Goal: Task Accomplishment & Management: Manage account settings

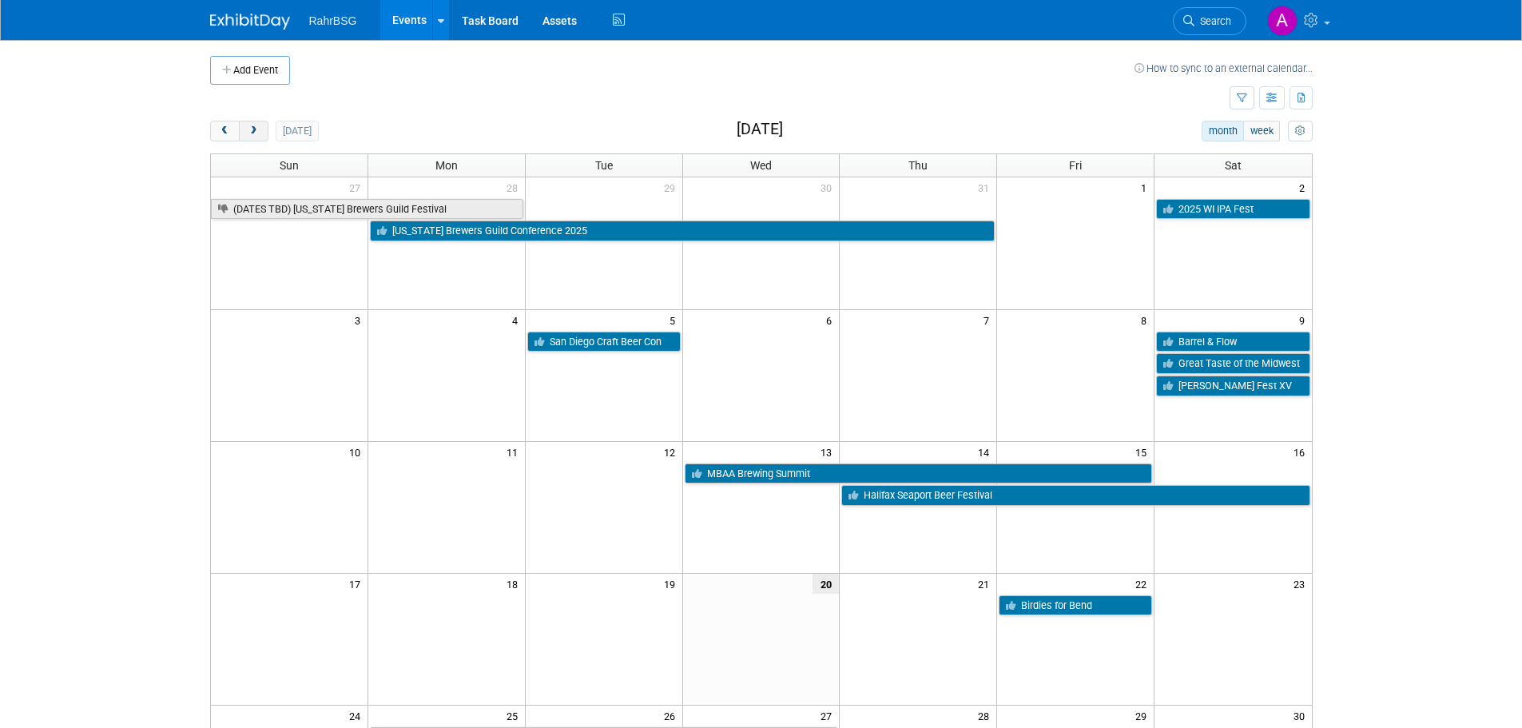
click at [251, 131] on span "next" at bounding box center [254, 131] width 12 height 10
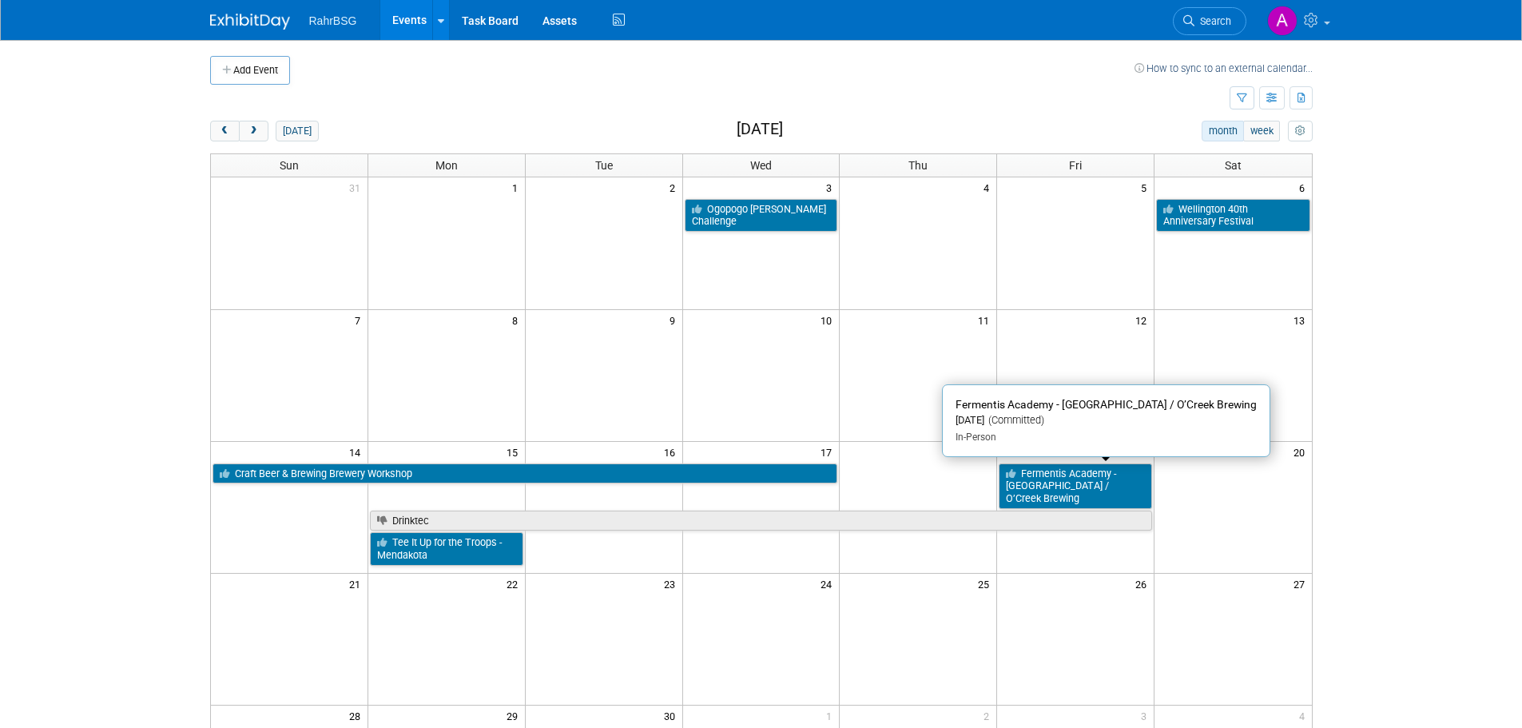
click at [1034, 472] on link "Fermentis Academy - Moncton / O’Creek Brewing" at bounding box center [1075, 486] width 153 height 46
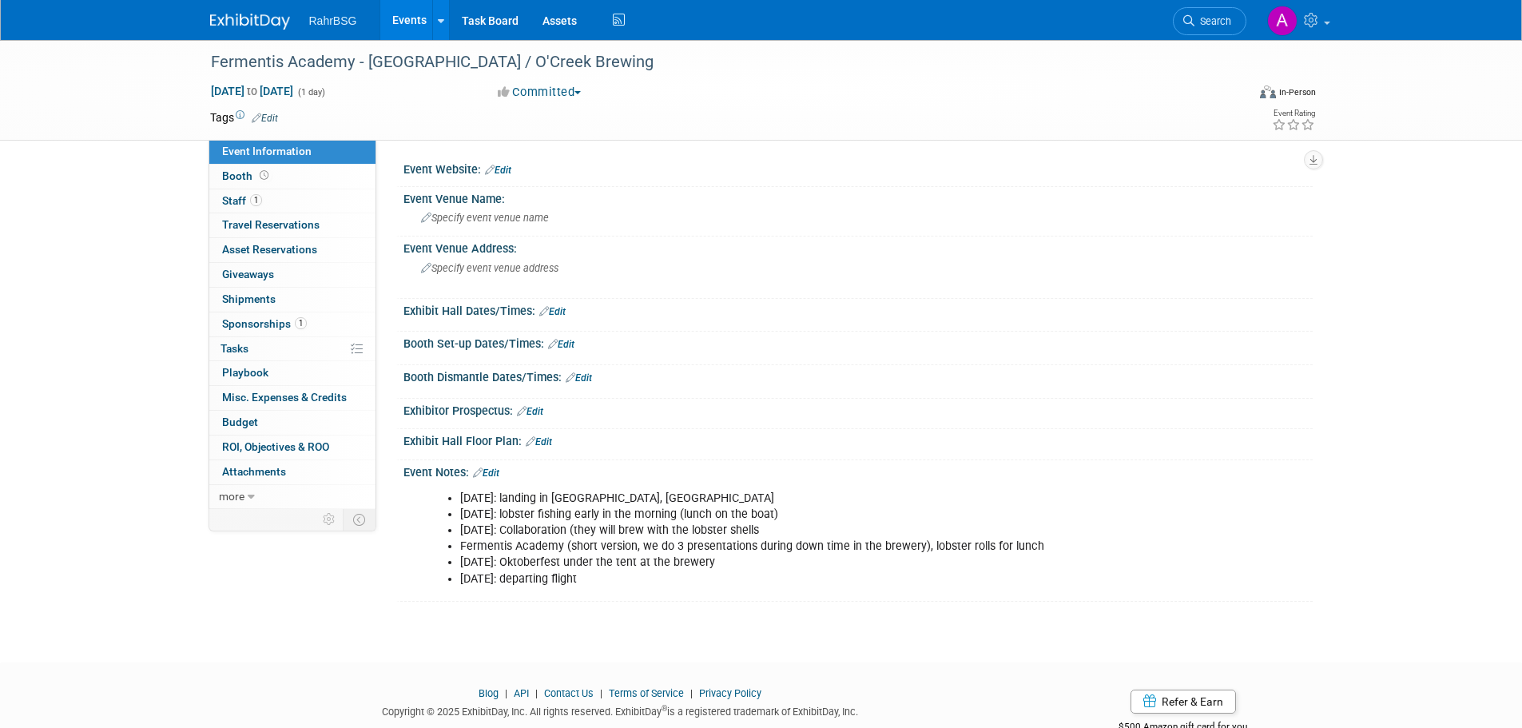
click at [644, 515] on li "[DATE]: lobster fishing early in the morning (lunch on the boat)" at bounding box center [793, 515] width 667 height 16
click at [601, 547] on li "Fermentis Academy (short version, we do 3 presentations during down time in the…" at bounding box center [793, 547] width 667 height 16
click at [476, 197] on div "Event Venue Name:" at bounding box center [857, 197] width 909 height 20
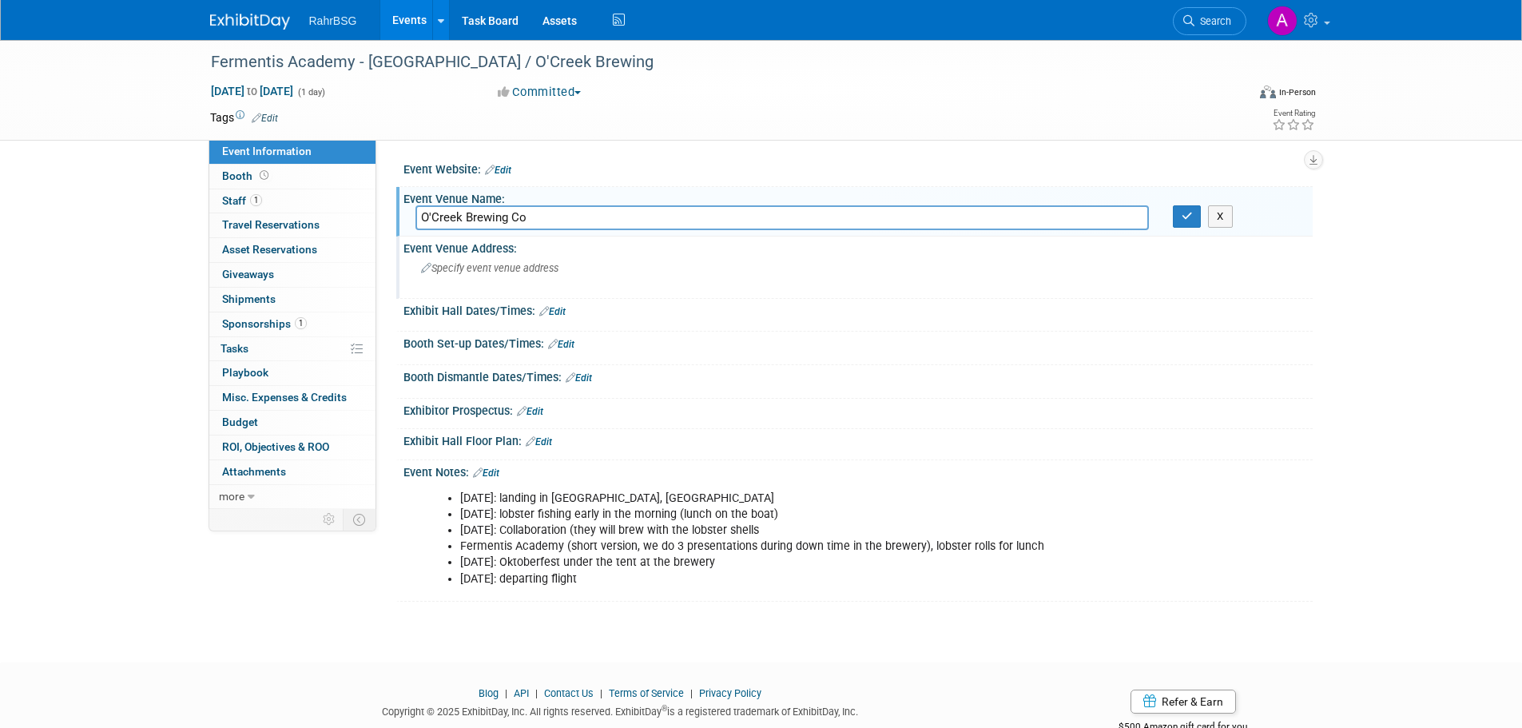
type input "O'Creek Brewing Co"
click at [524, 262] on span "Specify event venue address" at bounding box center [489, 268] width 137 height 12
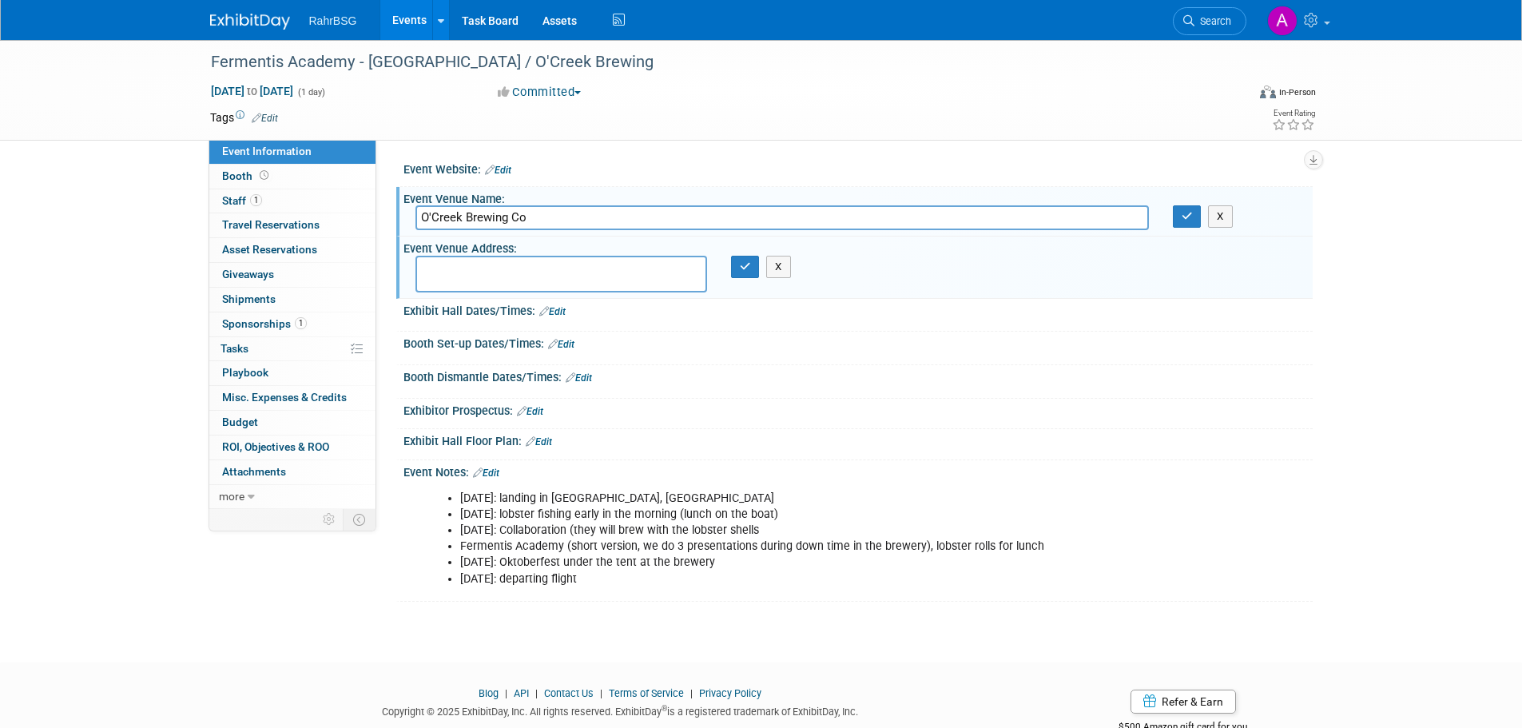
click at [512, 269] on textarea at bounding box center [561, 274] width 292 height 37
click at [605, 267] on textarea "175 Barker" at bounding box center [561, 274] width 292 height 37
type textarea "175 BarkerSt, Moncton, NB E1C 9T8"
click at [742, 269] on icon "button" at bounding box center [745, 266] width 11 height 10
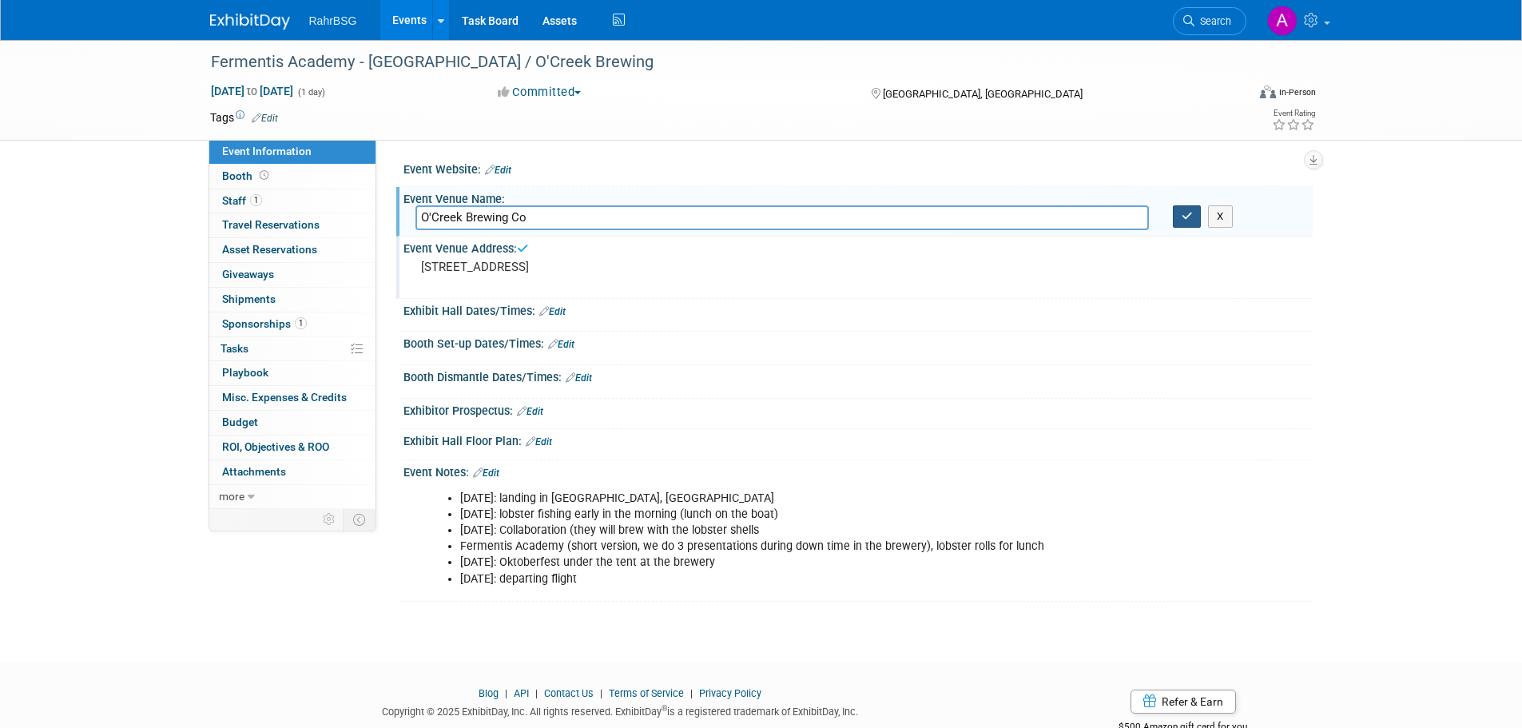
click at [1190, 215] on icon "button" at bounding box center [1187, 216] width 11 height 10
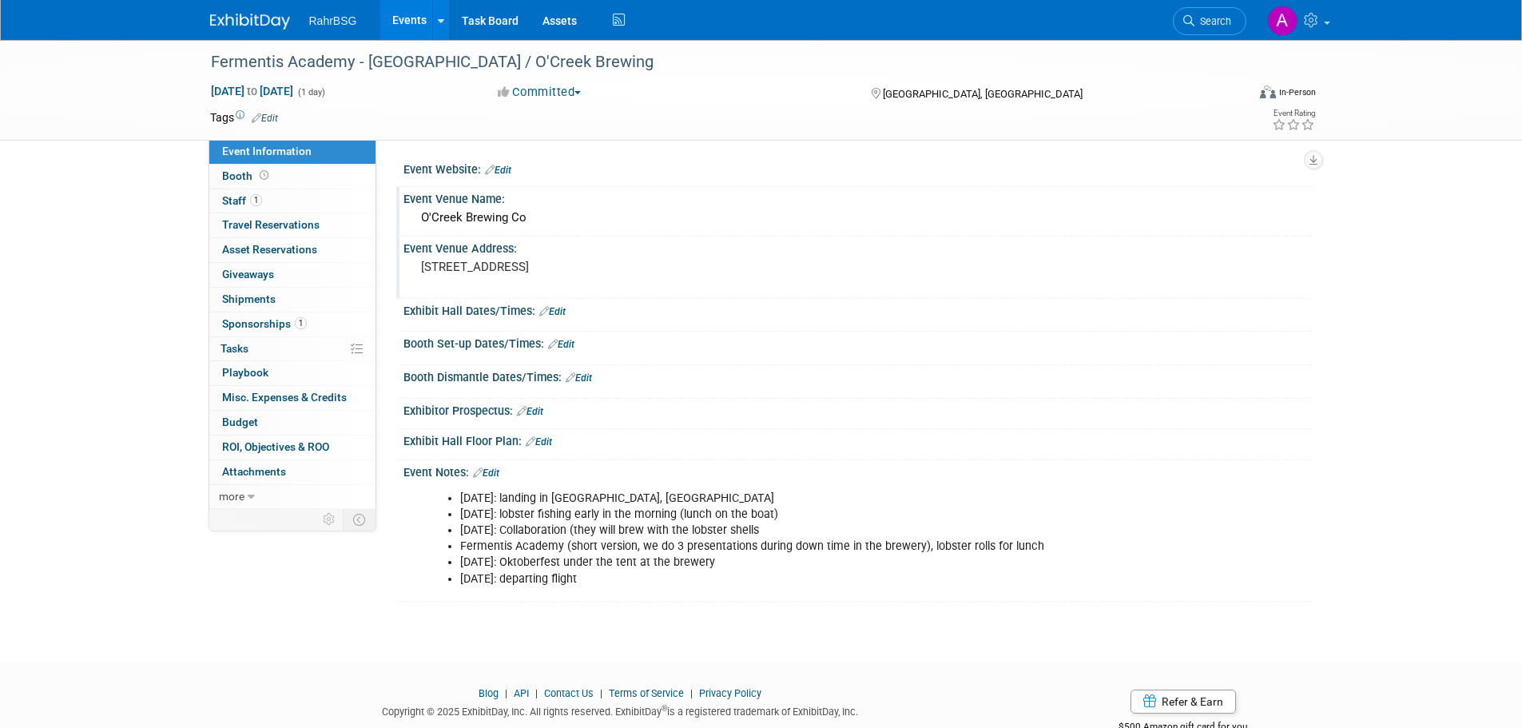
click at [555, 306] on link "Edit" at bounding box center [552, 311] width 26 height 11
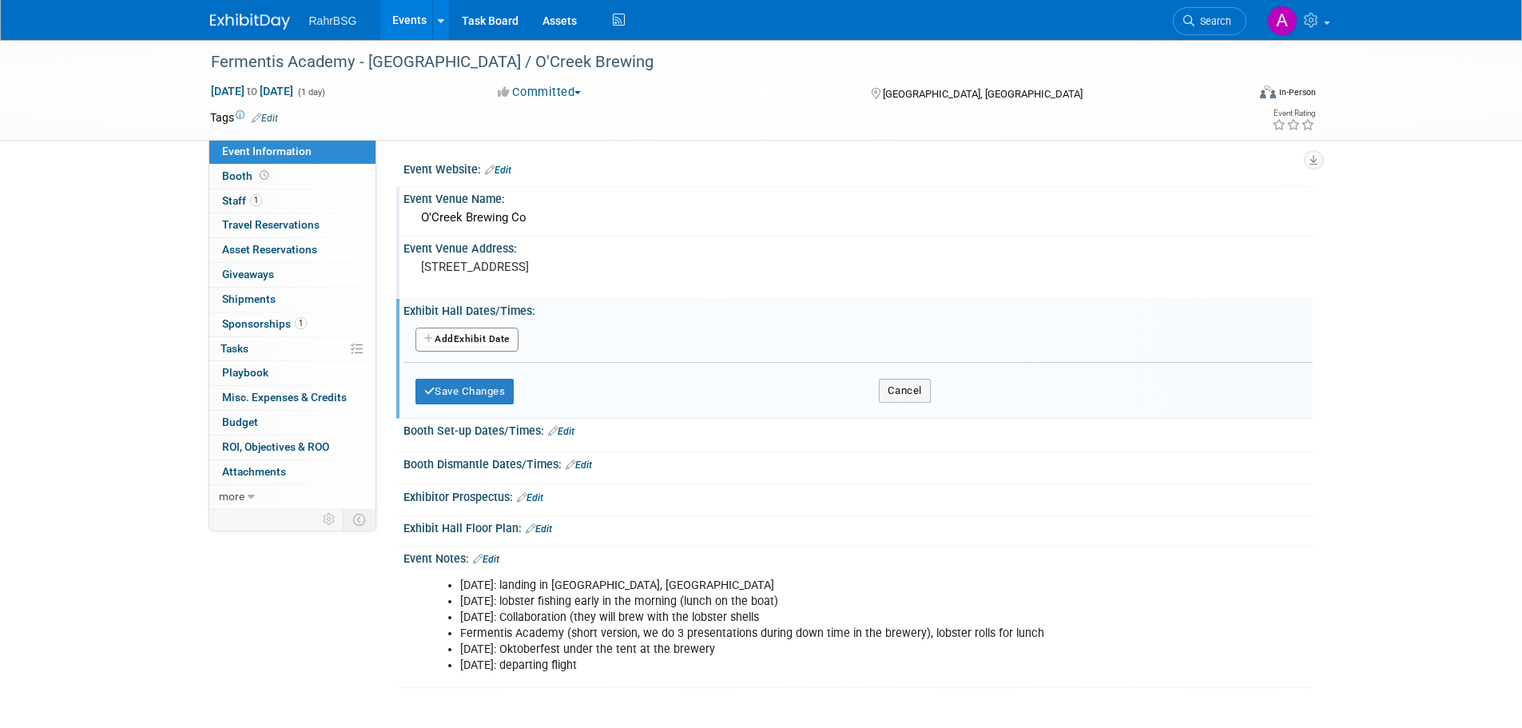
click at [479, 337] on button "Add Another Exhibit Date" at bounding box center [466, 340] width 103 height 24
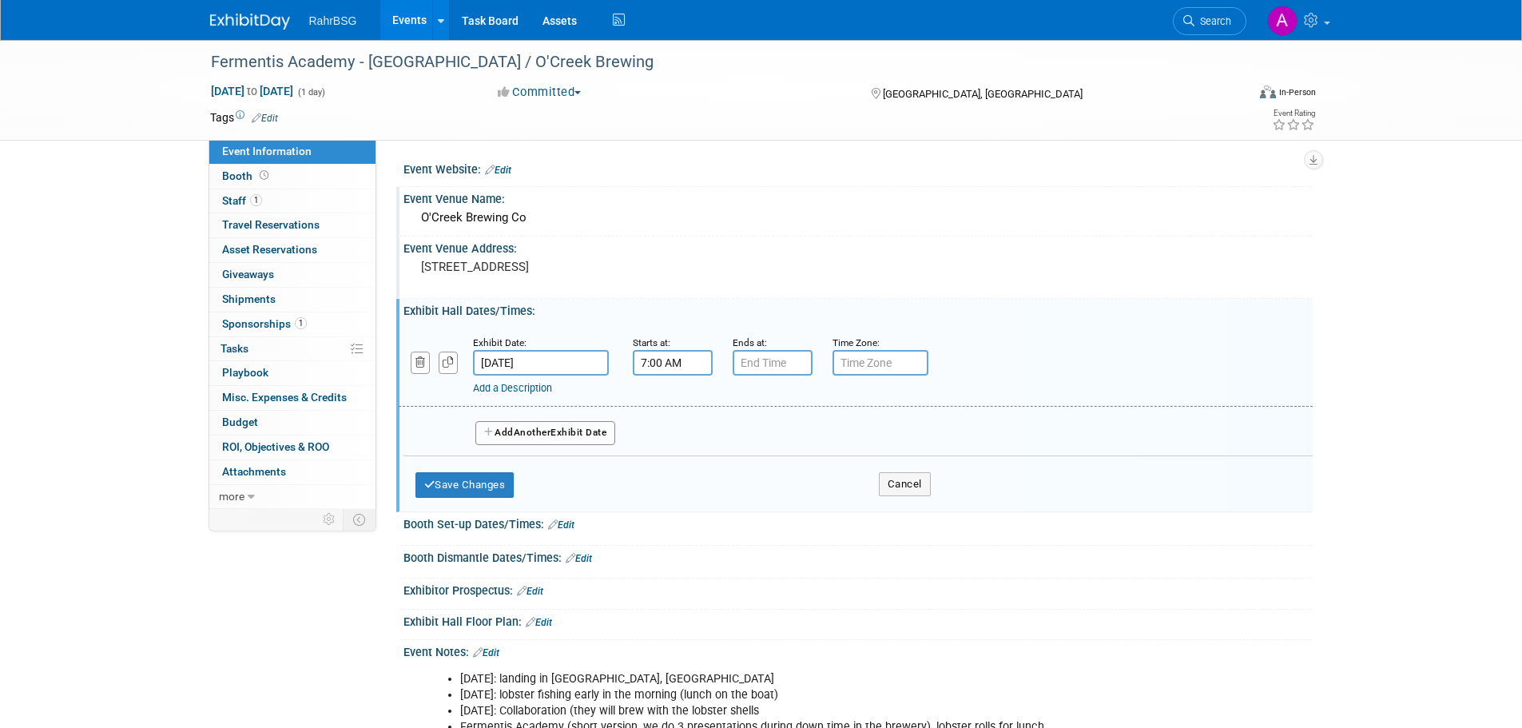
click at [655, 357] on input "7:00 AM" at bounding box center [673, 363] width 80 height 26
click at [671, 399] on span at bounding box center [670, 402] width 28 height 28
click at [743, 466] on span at bounding box center [745, 472] width 28 height 28
click at [748, 434] on span "58" at bounding box center [744, 436] width 30 height 29
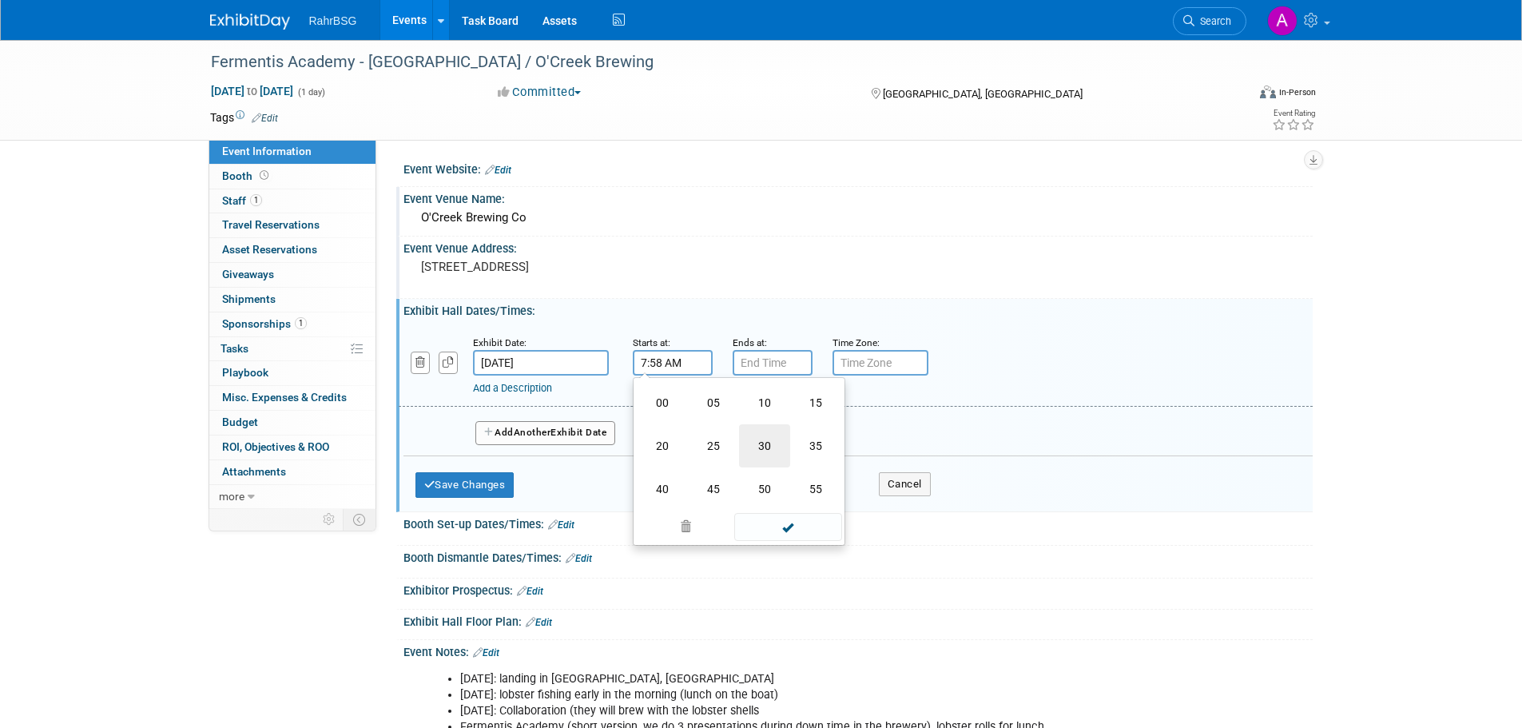
click at [761, 447] on td "30" at bounding box center [764, 445] width 51 height 43
click at [662, 403] on span at bounding box center [670, 402] width 28 height 28
type input "8:30 AM"
click at [875, 364] on input "text" at bounding box center [881, 363] width 96 height 26
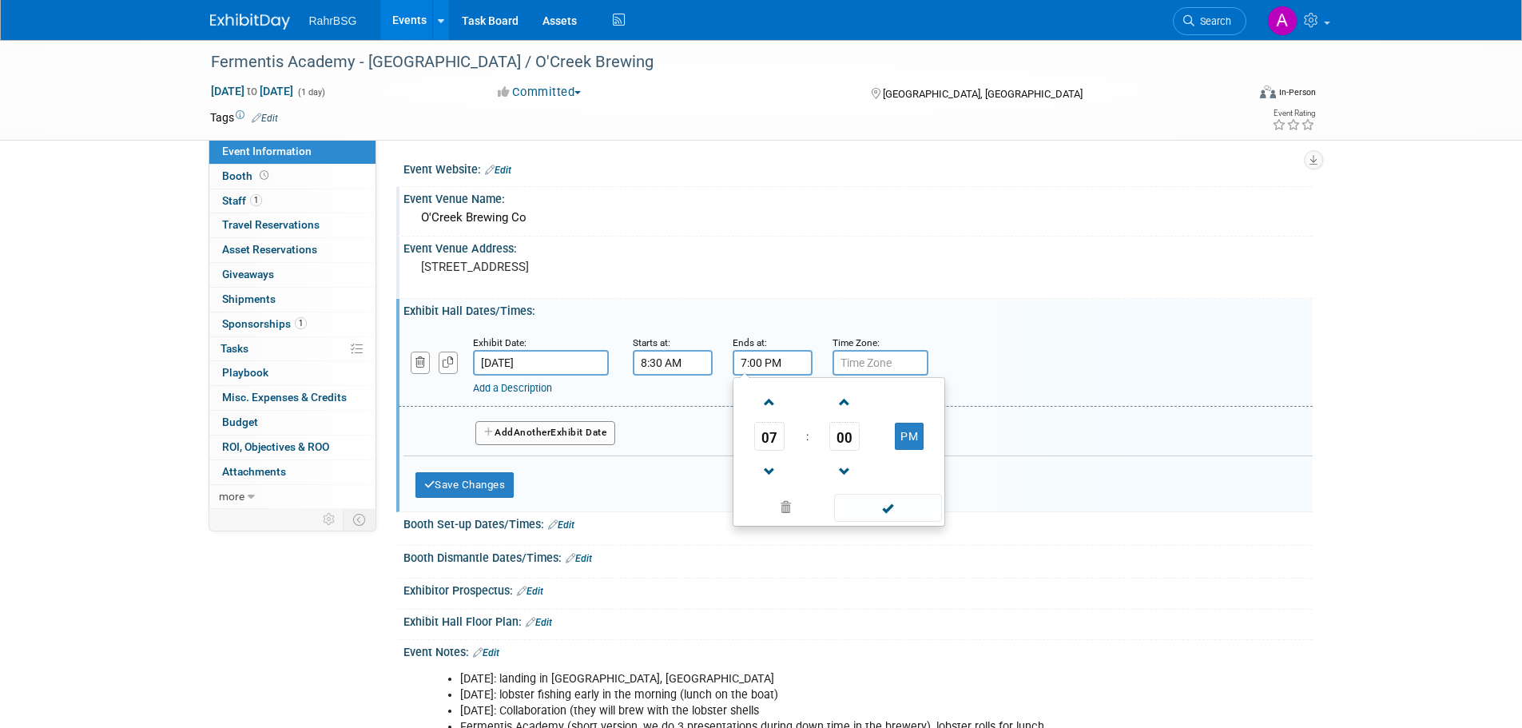
click at [757, 367] on input "7:00 PM" at bounding box center [773, 363] width 80 height 26
click at [769, 472] on span at bounding box center [770, 472] width 28 height 28
type input "5:00 PM"
click at [896, 372] on input "text" at bounding box center [881, 363] width 96 height 26
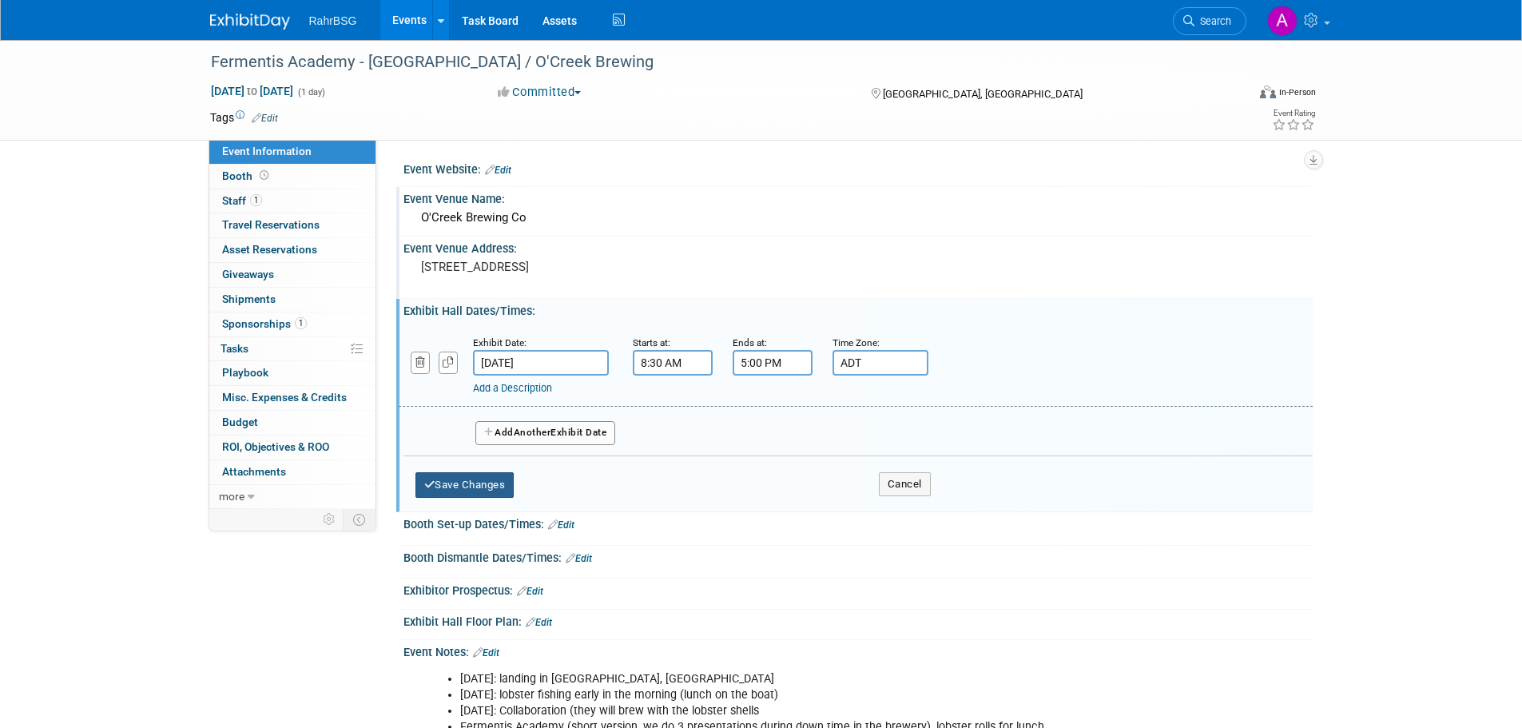
type input "ADT"
click at [471, 484] on button "Save Changes" at bounding box center [464, 485] width 99 height 26
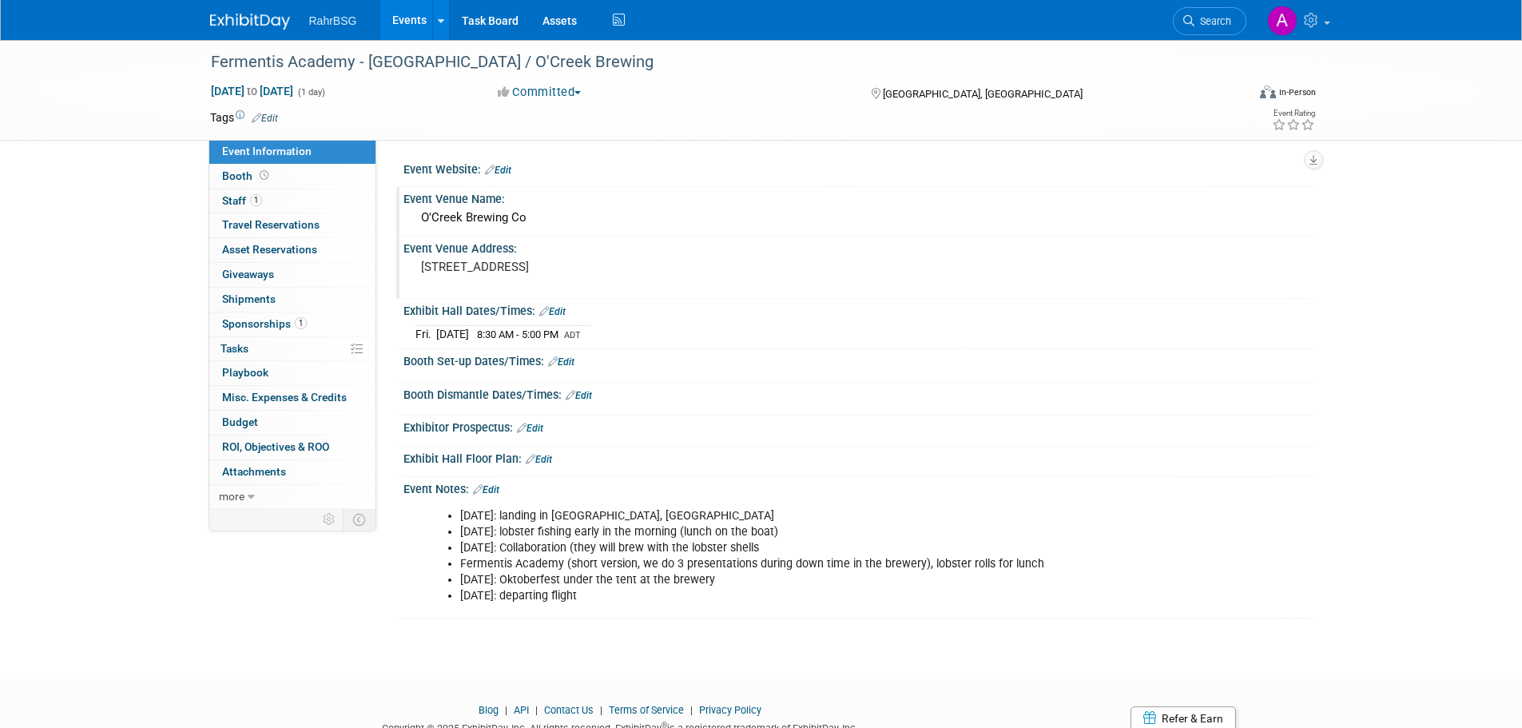
scroll to position [1, 0]
click at [511, 169] on link "Edit" at bounding box center [498, 169] width 26 height 11
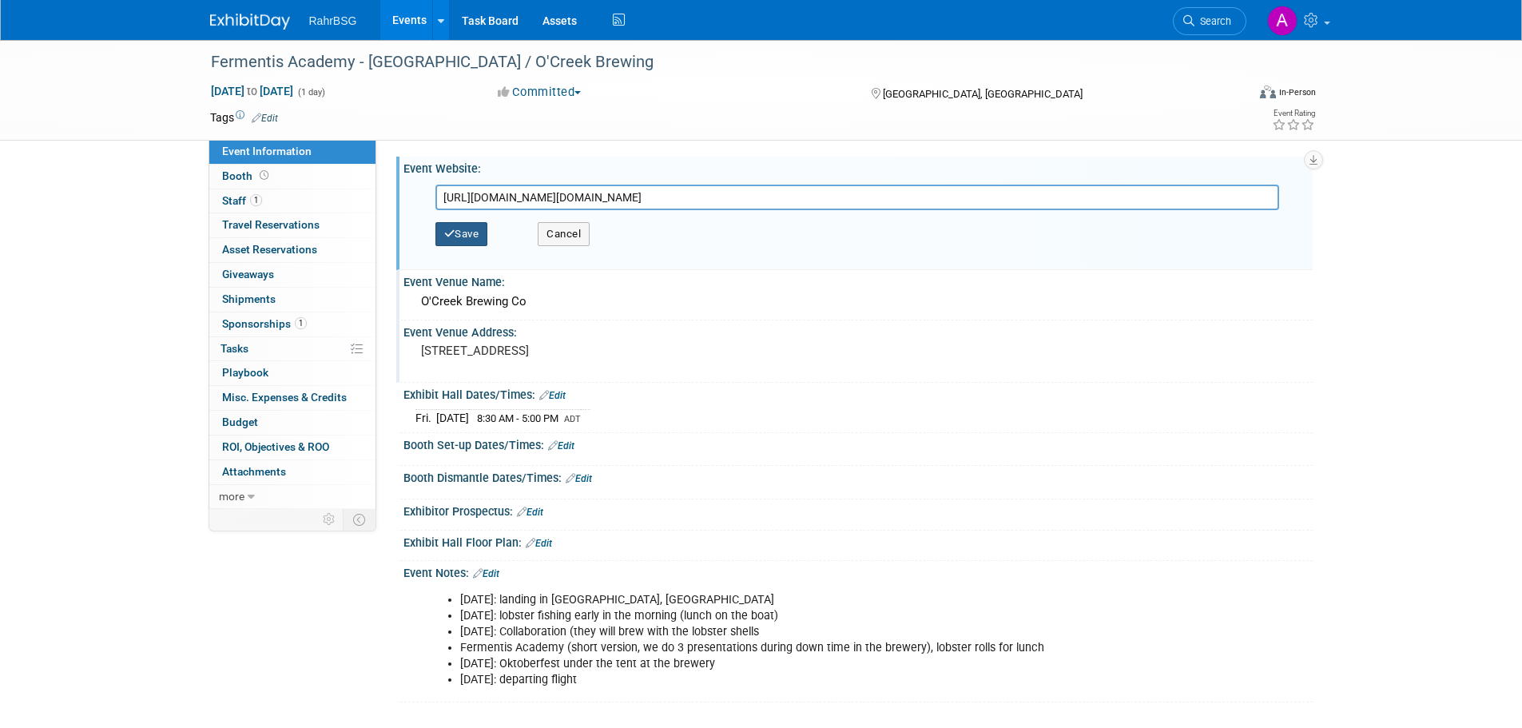
type input "https://url.us.m.mimecastprotect.com/s/Y2z_CkRNR5IYX8G3TrUxiG_odA?domain=fermen…"
click at [480, 232] on button "Save" at bounding box center [461, 234] width 53 height 24
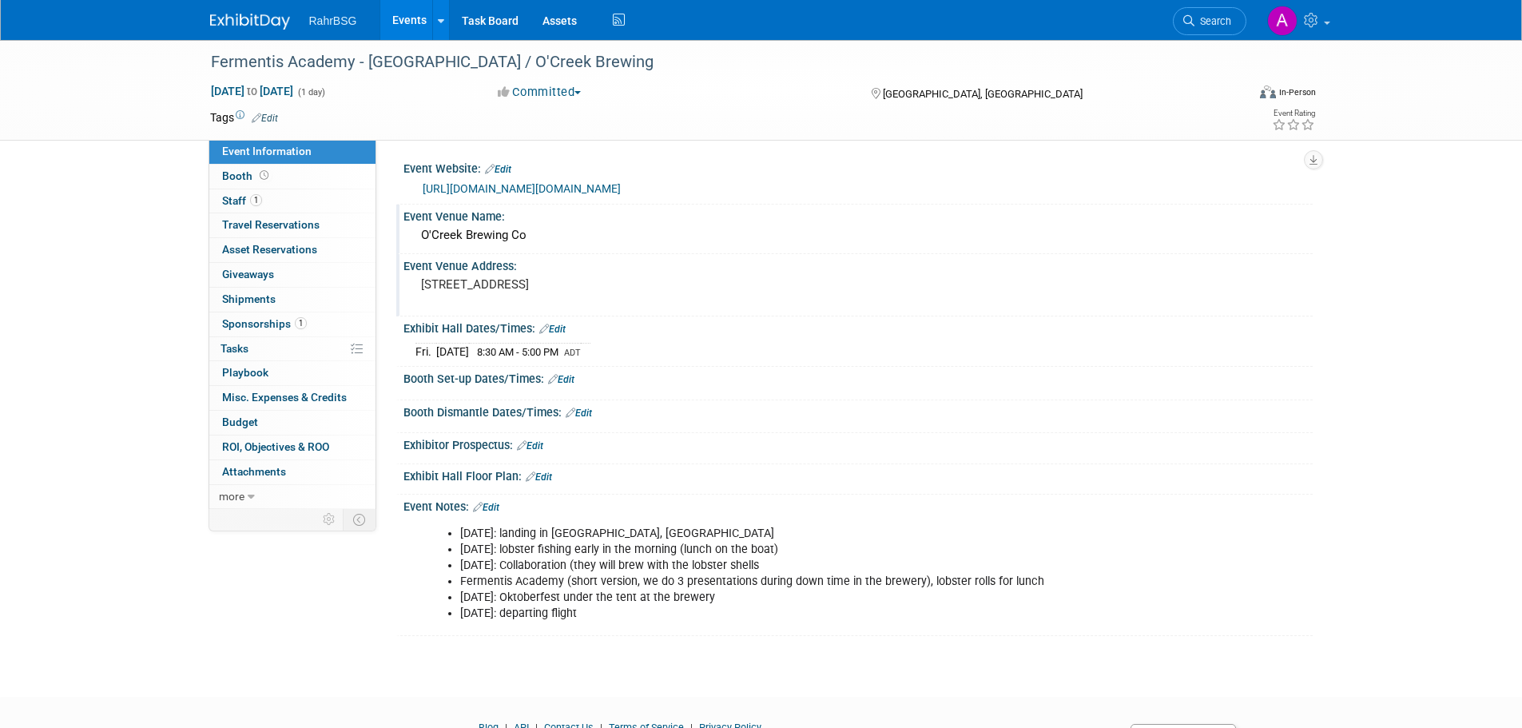
click at [276, 19] on img at bounding box center [250, 22] width 80 height 16
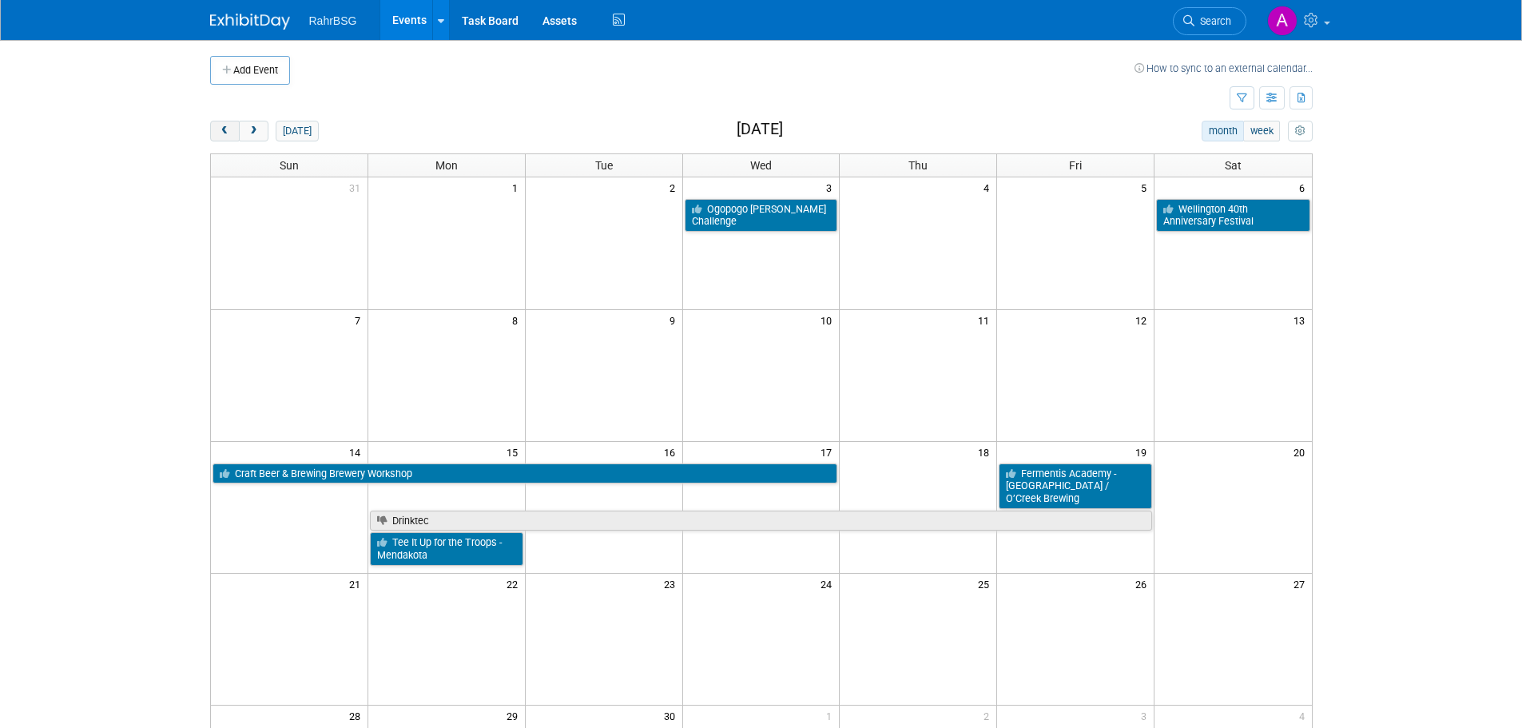
click at [215, 127] on button "prev" at bounding box center [225, 131] width 30 height 21
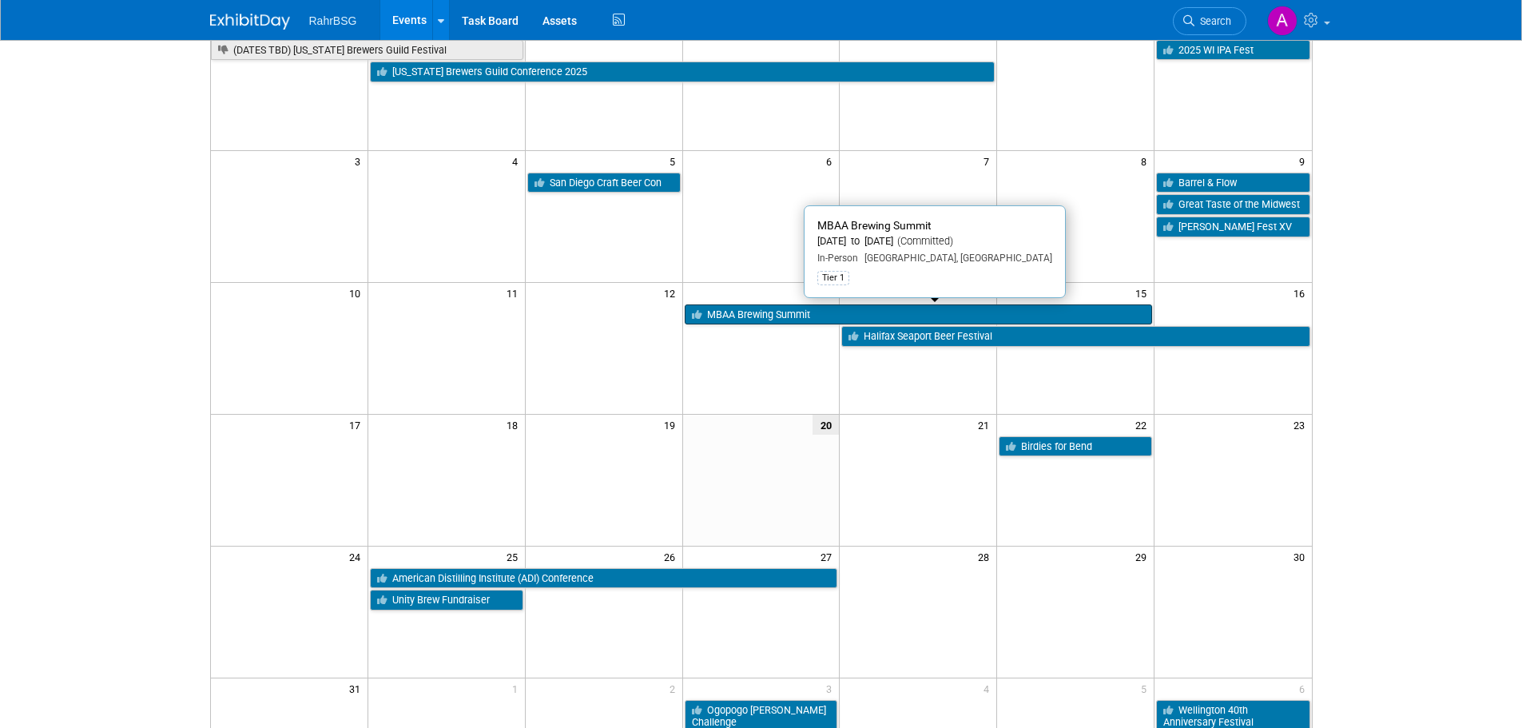
scroll to position [160, 0]
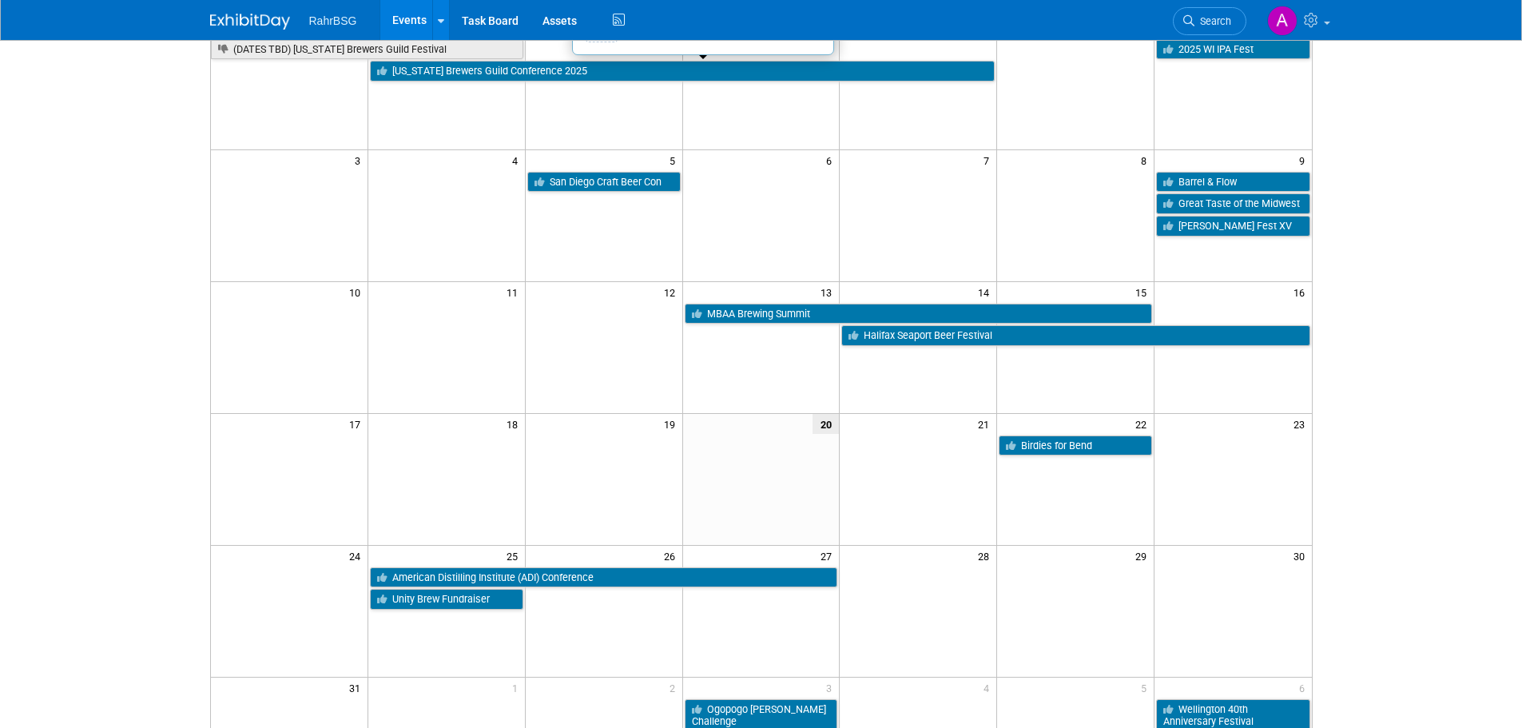
click at [489, 66] on link "[US_STATE] Brewers Guild Conference 2025" at bounding box center [682, 71] width 625 height 21
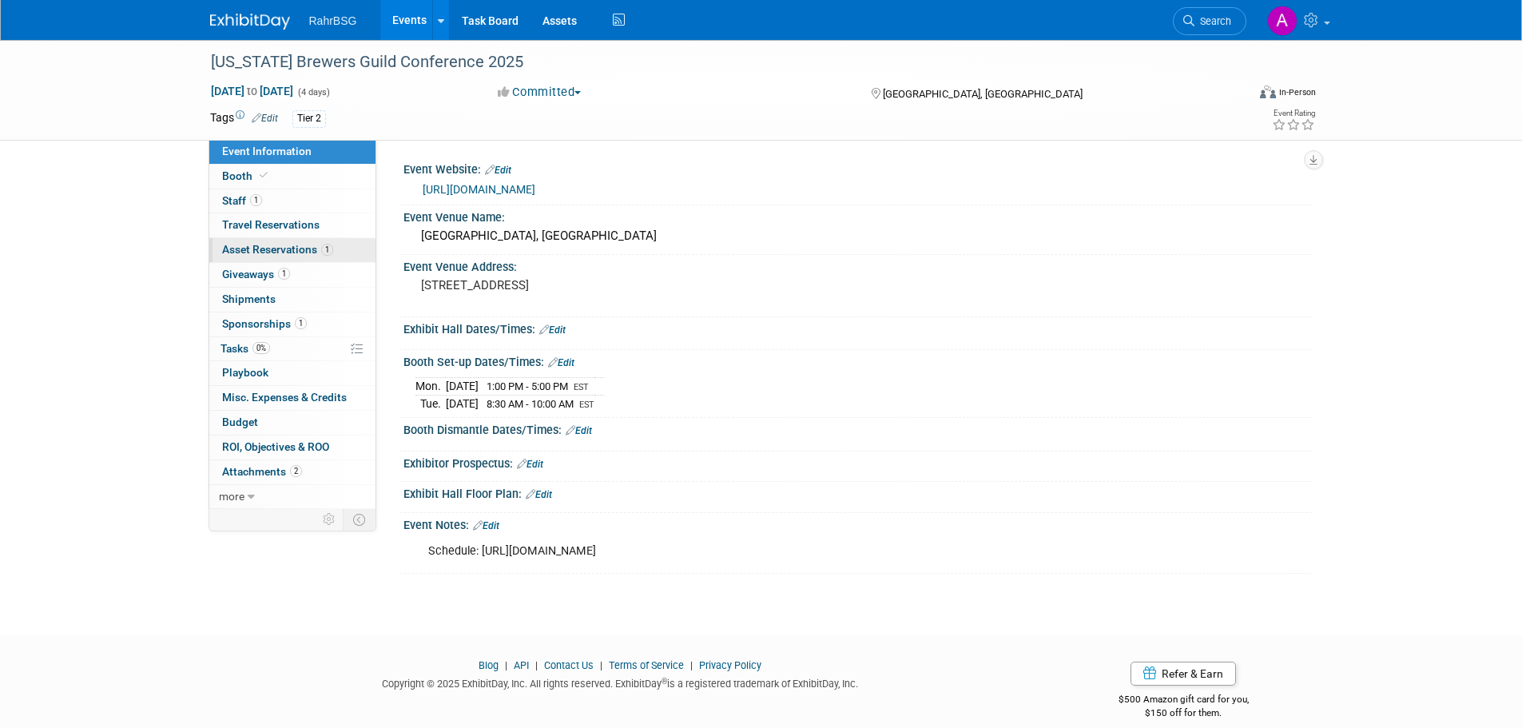
click at [280, 251] on span "Asset Reservations 1" at bounding box center [277, 249] width 111 height 13
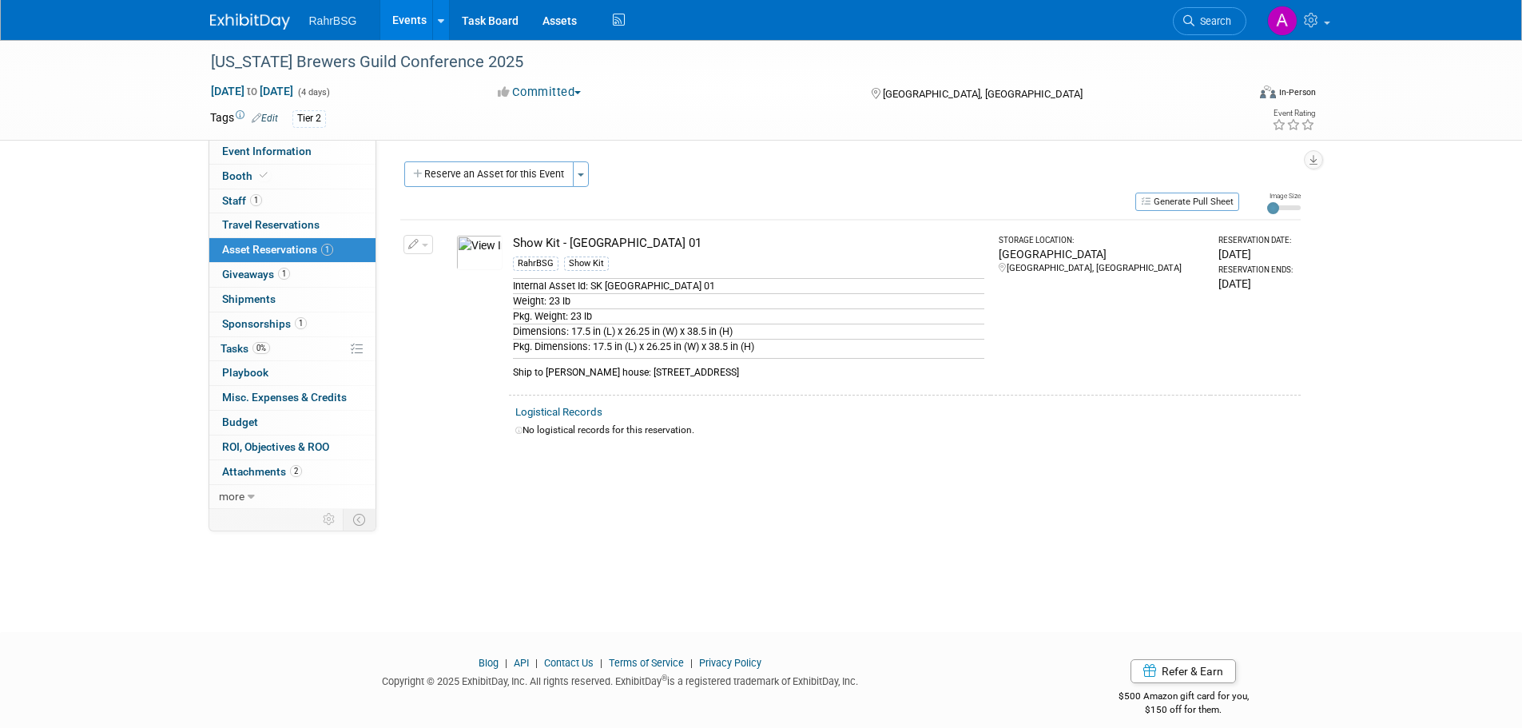
click at [263, 15] on img at bounding box center [250, 22] width 80 height 16
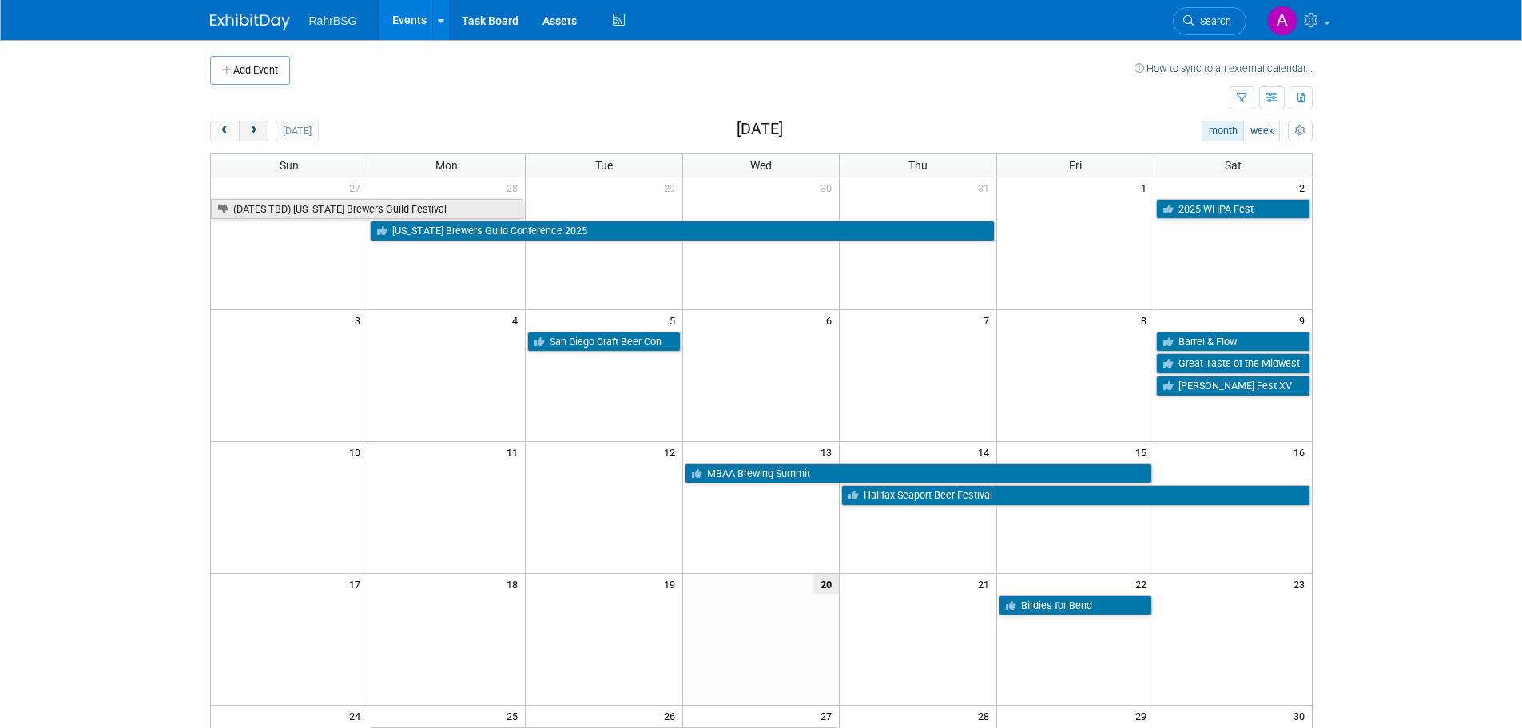
click at [253, 130] on span "next" at bounding box center [254, 131] width 12 height 10
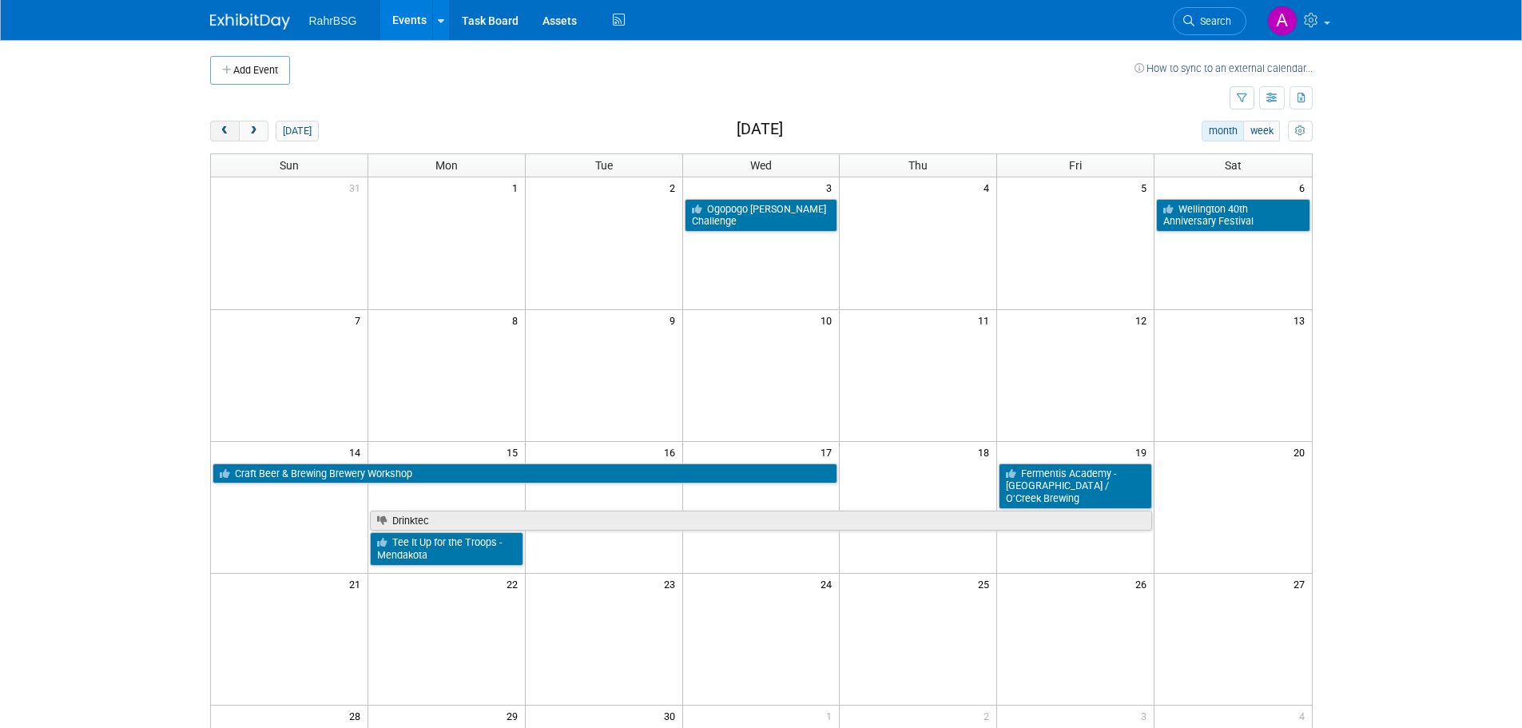
click at [217, 136] on button "prev" at bounding box center [225, 131] width 30 height 21
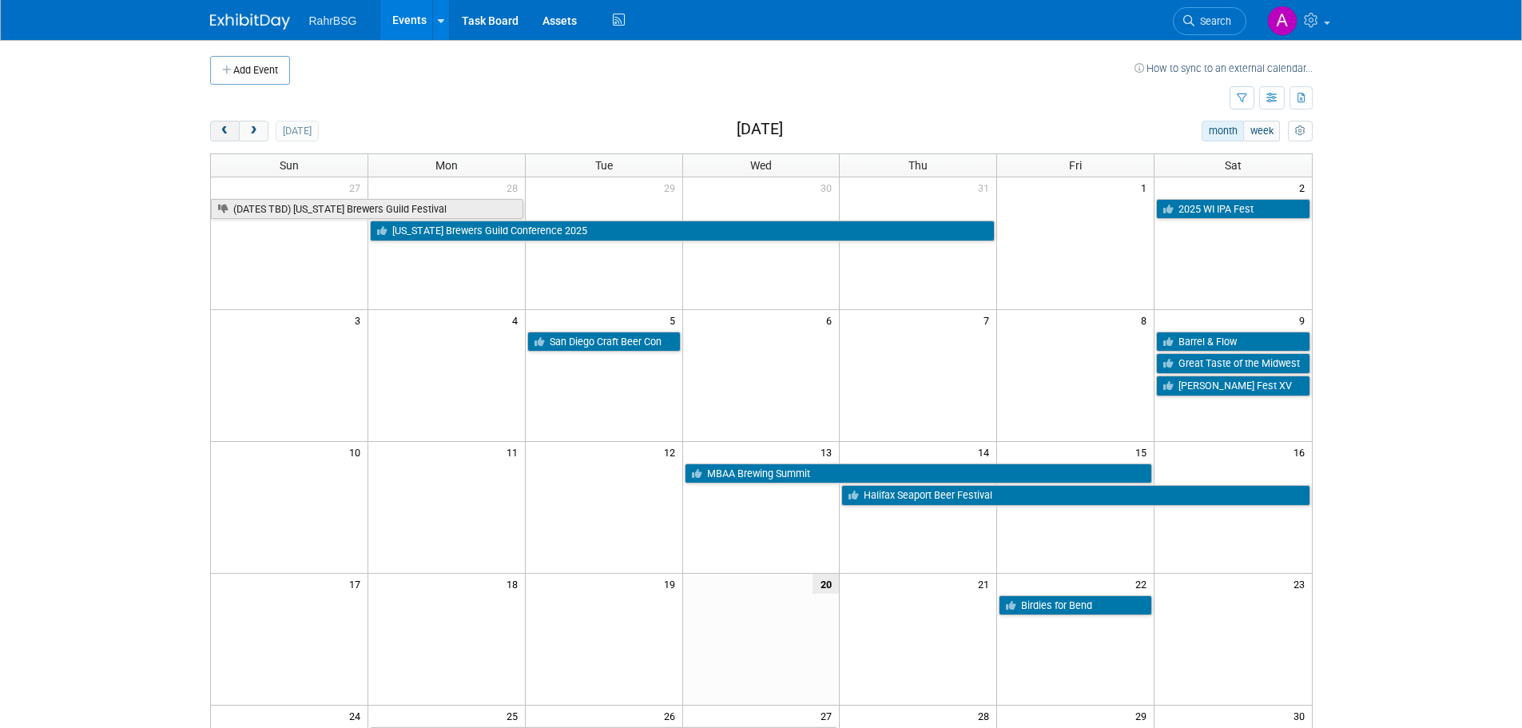
click at [217, 136] on button "prev" at bounding box center [225, 131] width 30 height 21
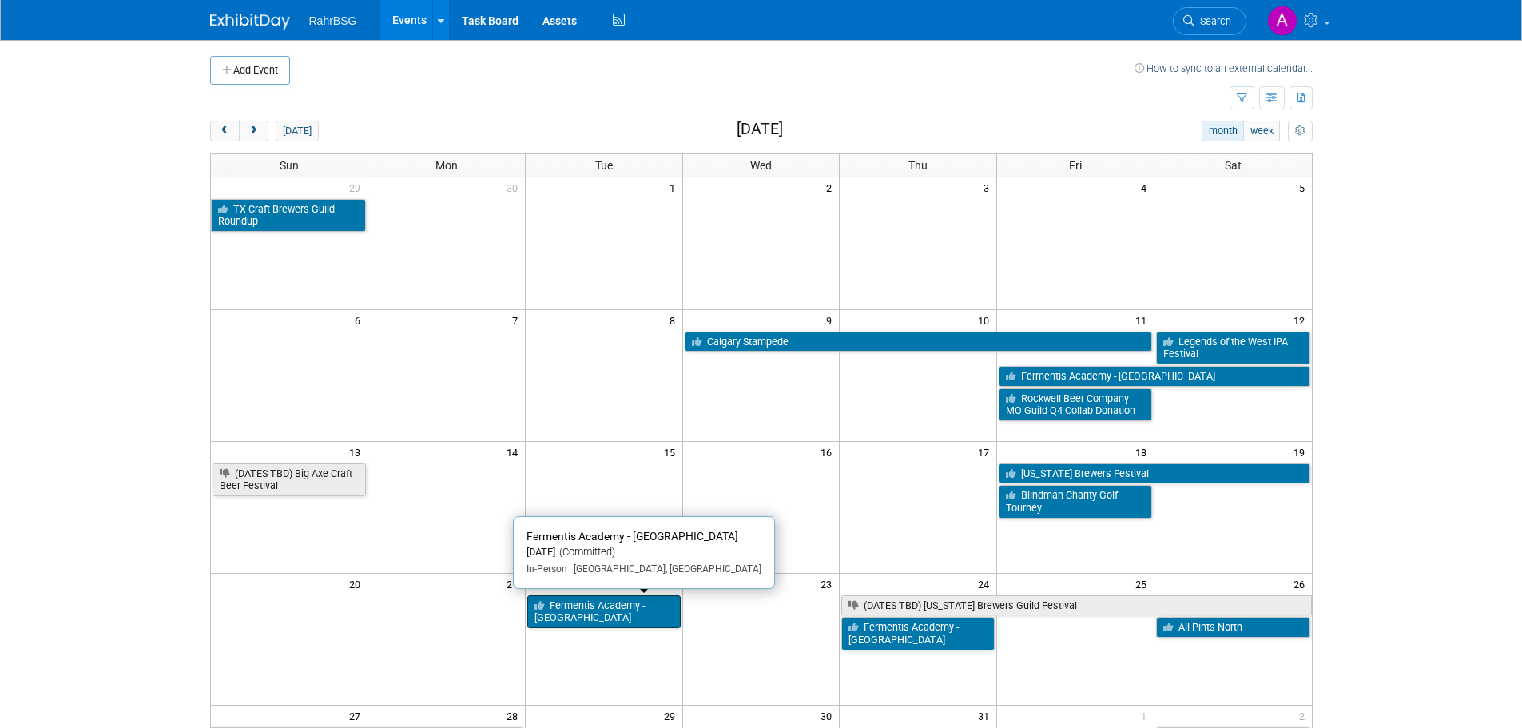
click at [634, 607] on link "Fermentis Academy - [GEOGRAPHIC_DATA]" at bounding box center [603, 611] width 153 height 33
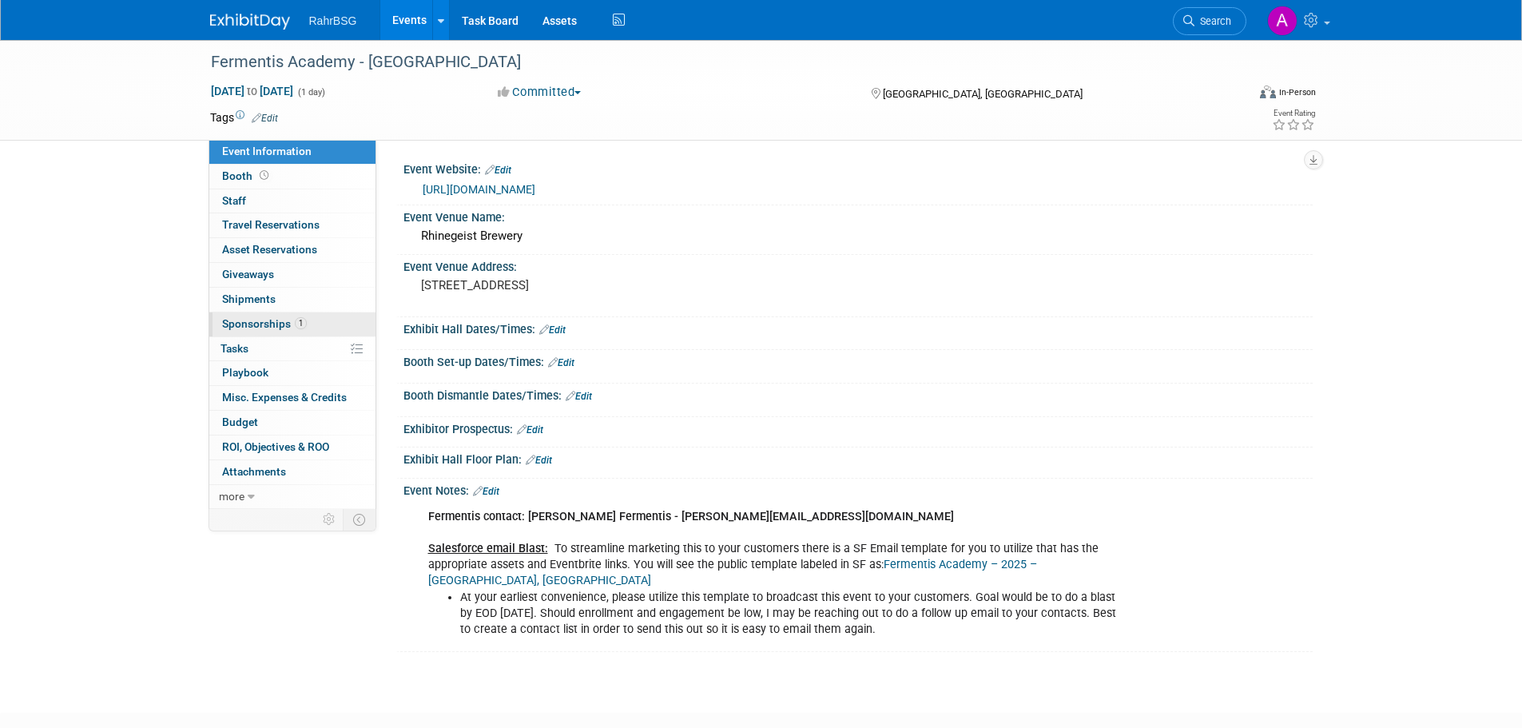
click at [244, 325] on span "Sponsorships 1" at bounding box center [264, 323] width 85 height 13
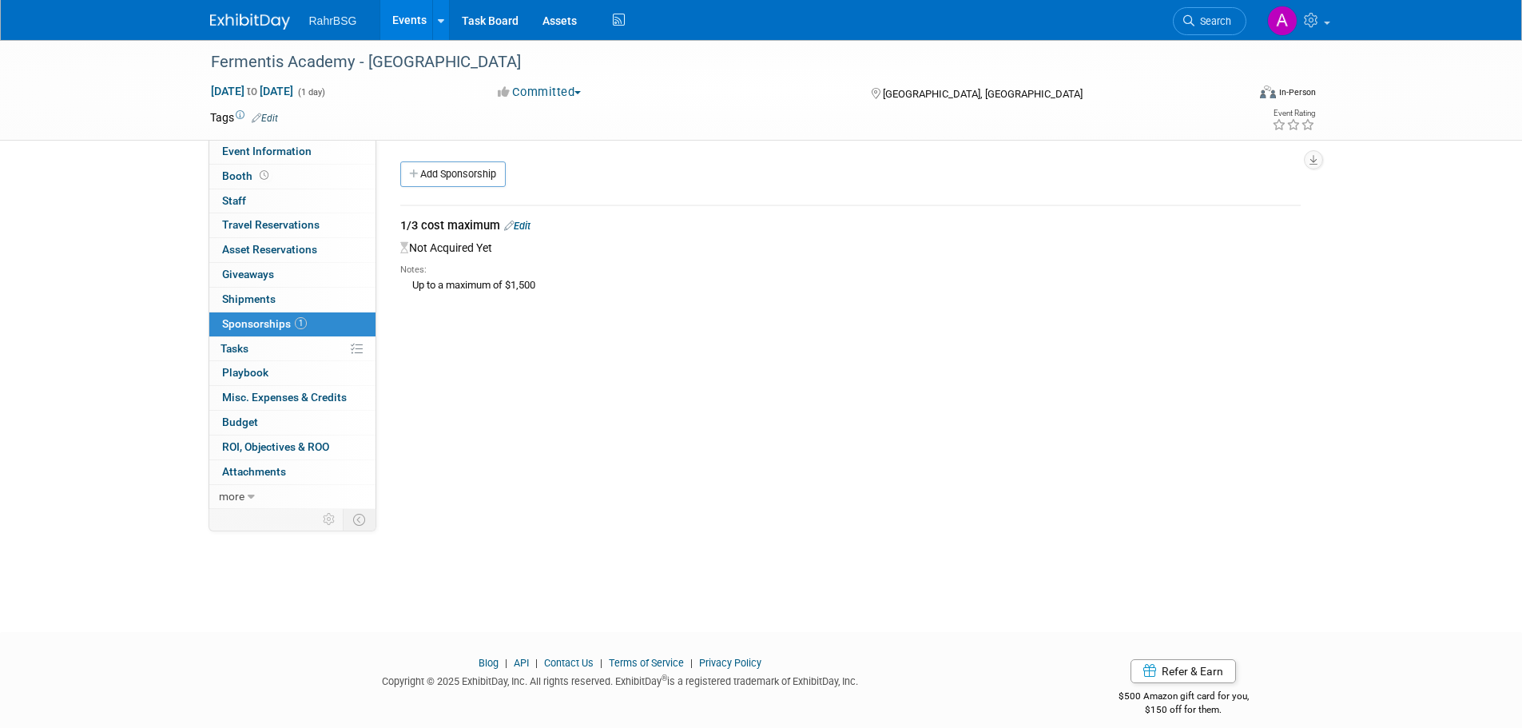
click at [529, 225] on link "Edit" at bounding box center [517, 226] width 26 height 12
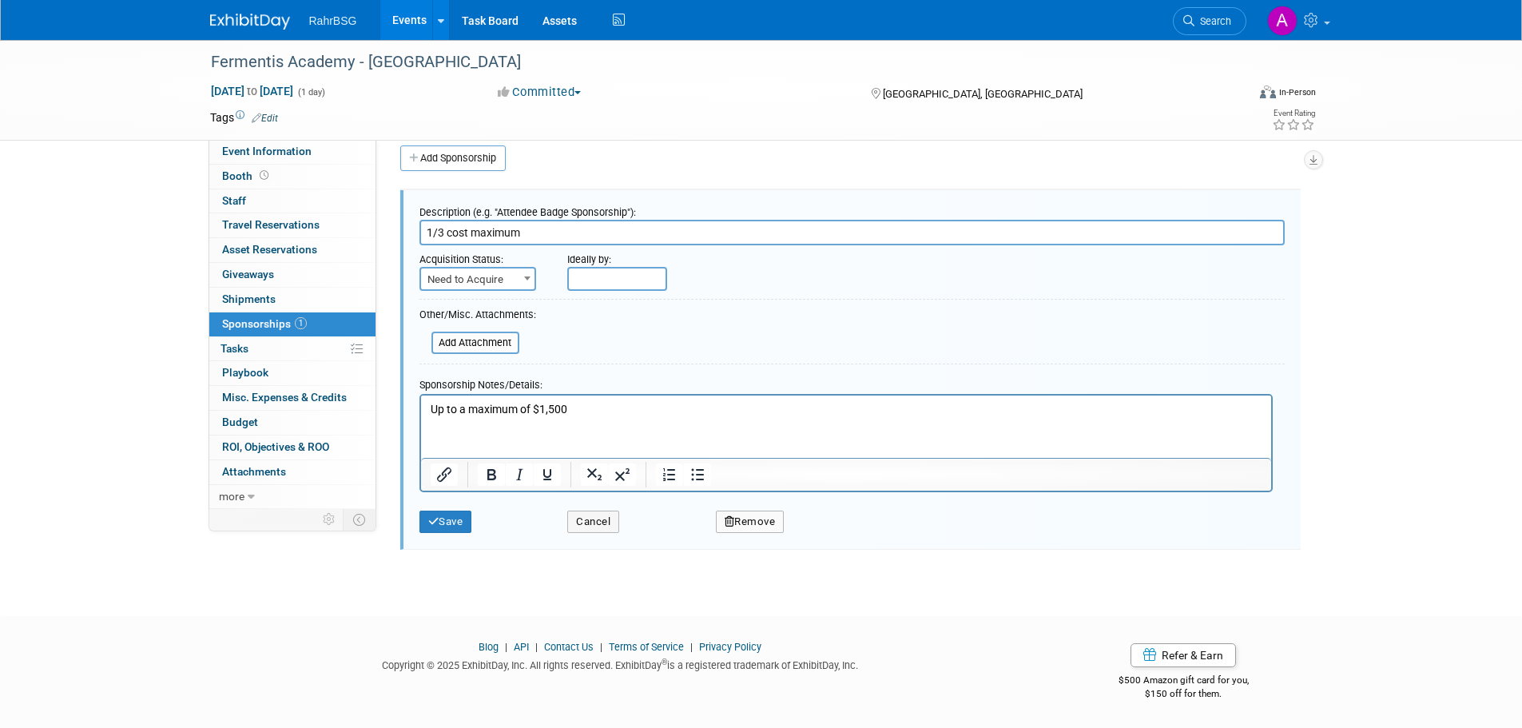
click at [515, 284] on span "Need to Acquire" at bounding box center [477, 279] width 113 height 22
select select "2"
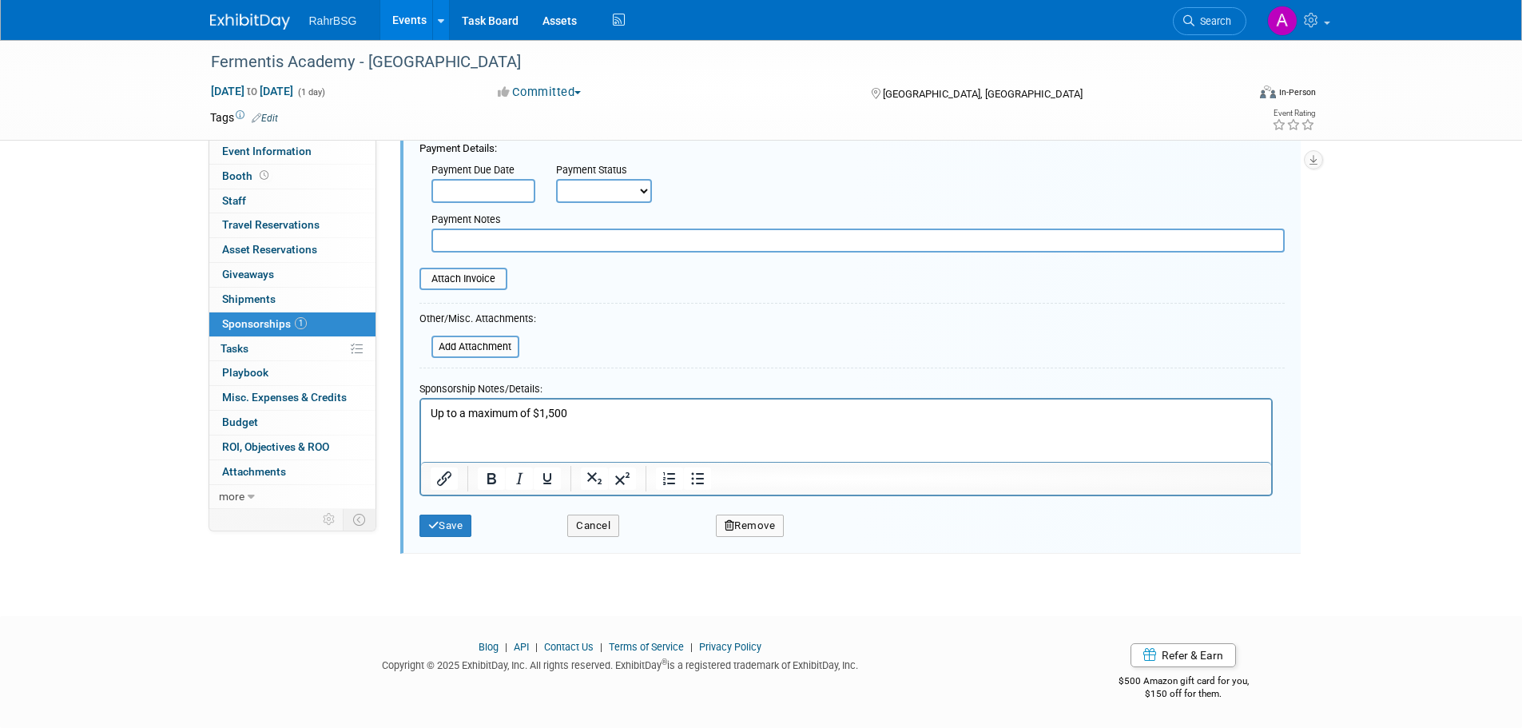
scroll to position [245, 0]
click at [474, 279] on input "file" at bounding box center [411, 278] width 190 height 19
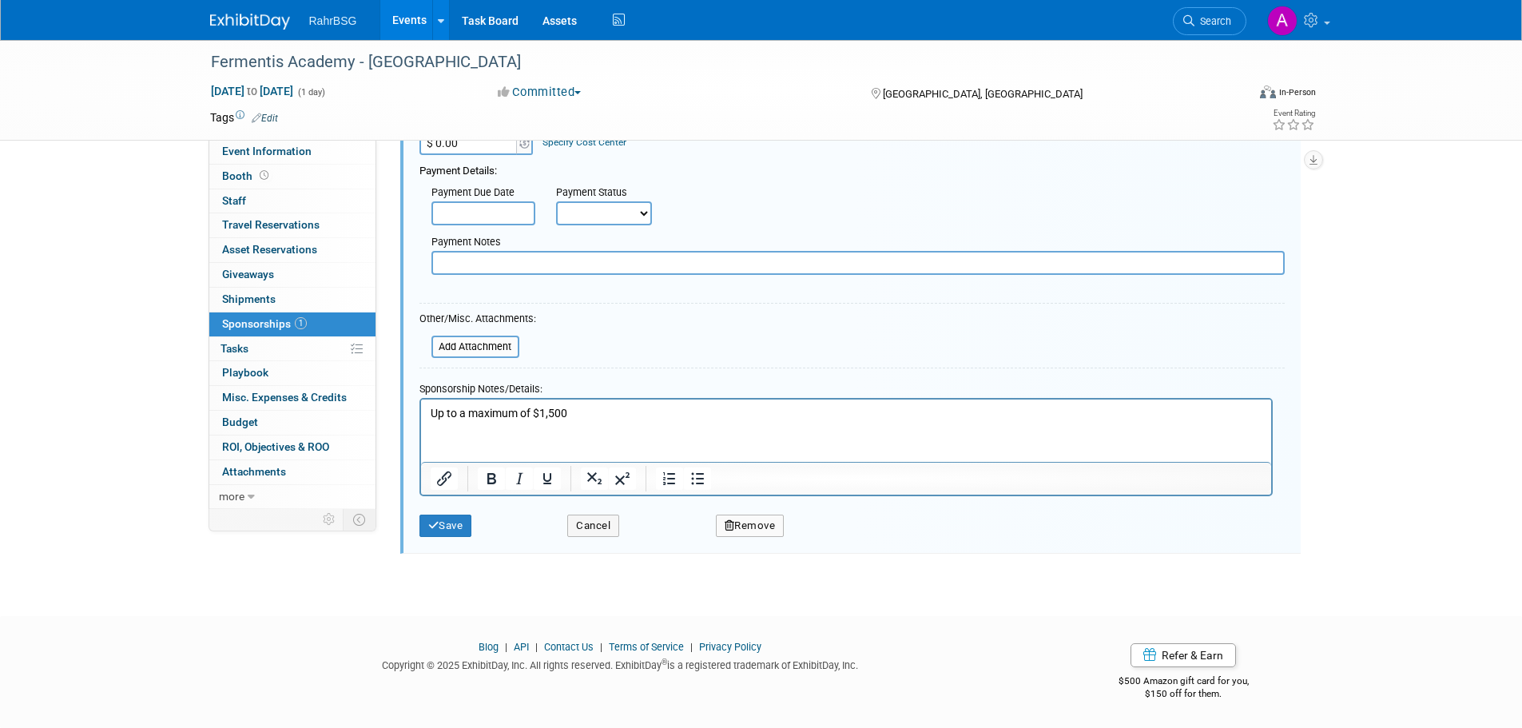
scroll to position [223, 0]
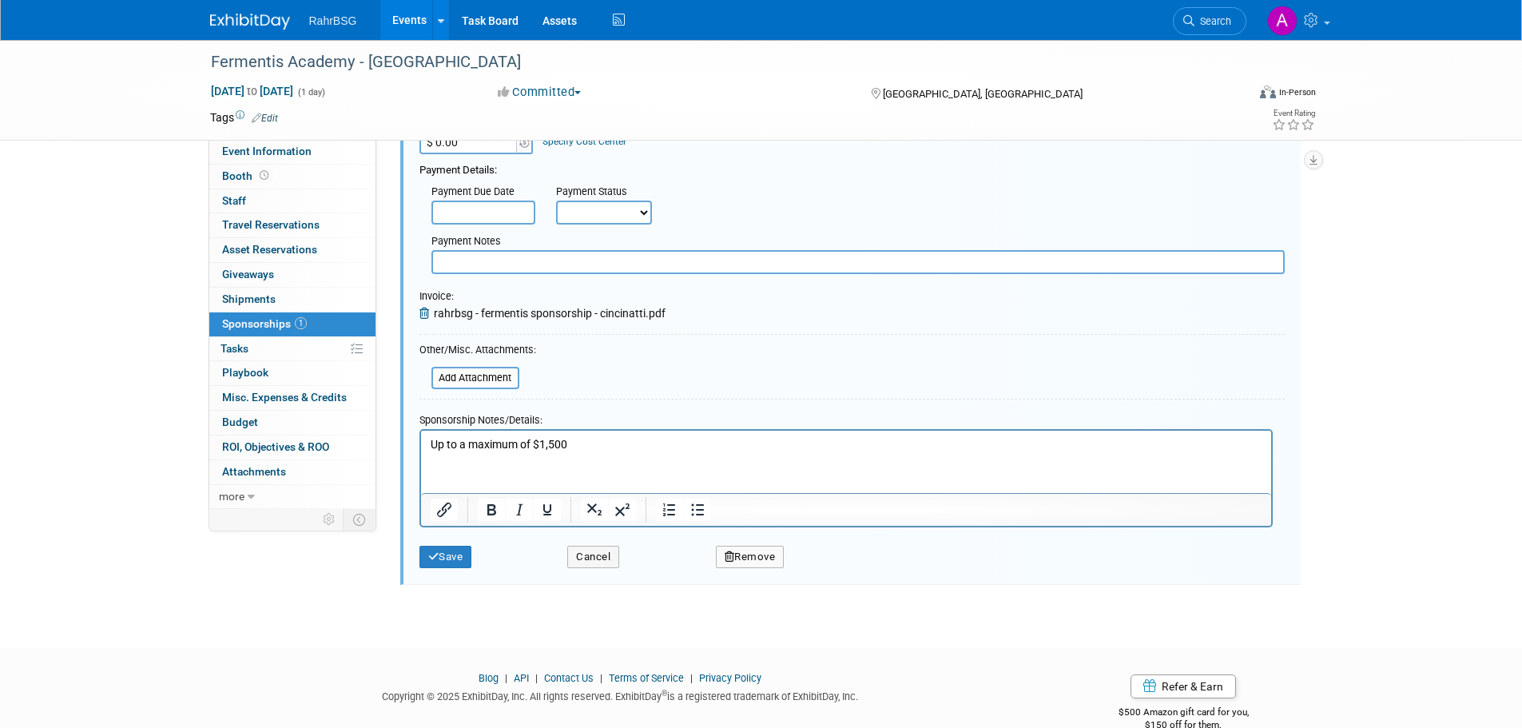
click at [494, 310] on span "rahrbsg - fermentis sponsorship - cincinatti.pdf" at bounding box center [550, 313] width 232 height 13
click at [453, 559] on button "Save" at bounding box center [445, 557] width 53 height 22
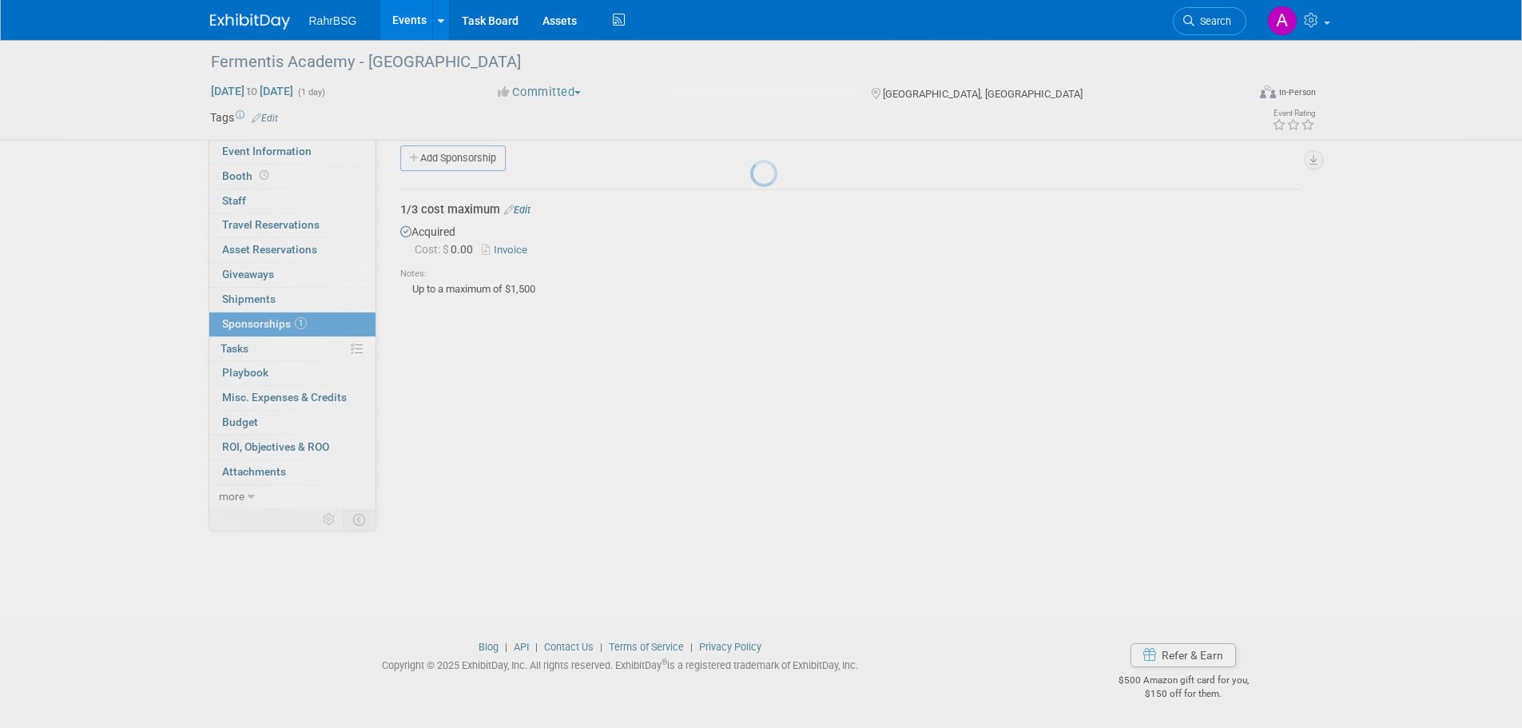
scroll to position [16, 0]
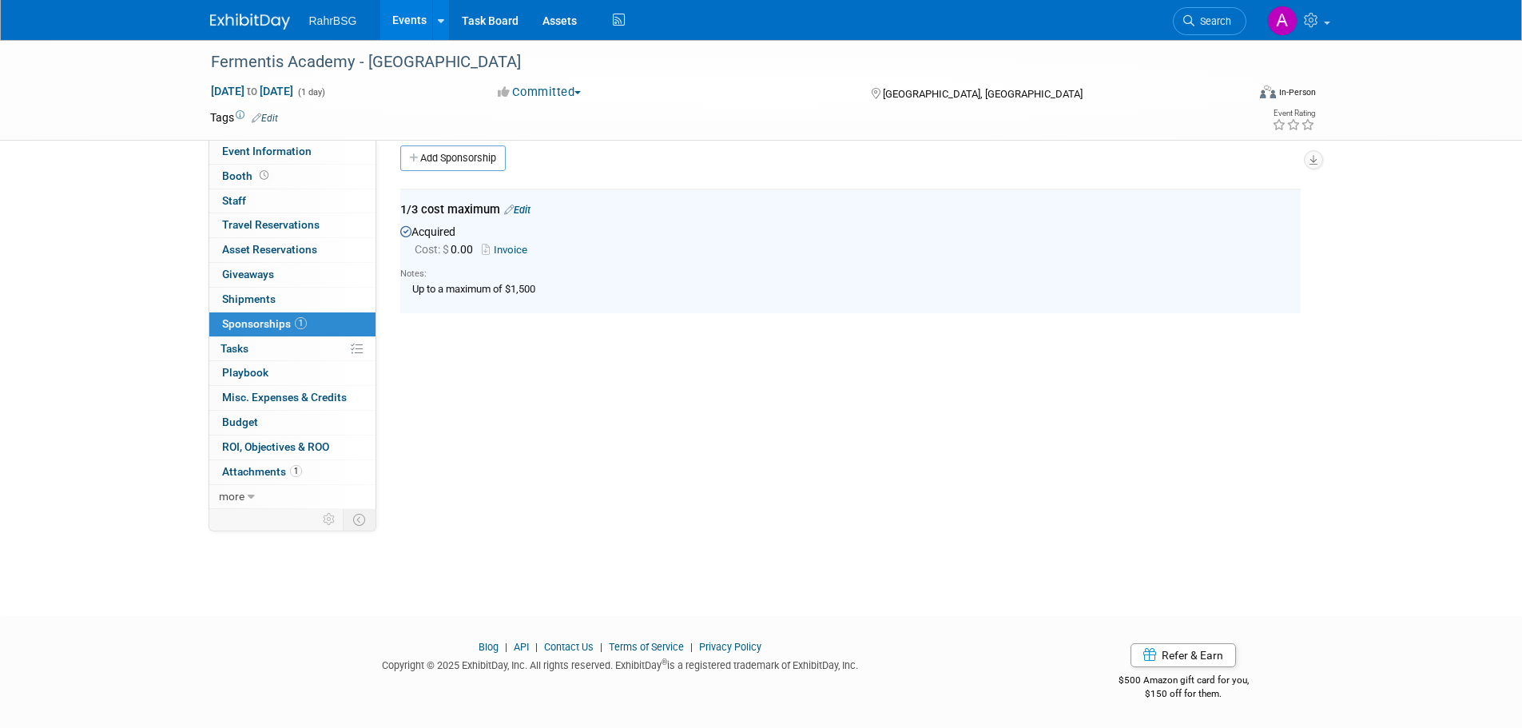
click at [504, 246] on link "Invoice" at bounding box center [508, 250] width 52 height 12
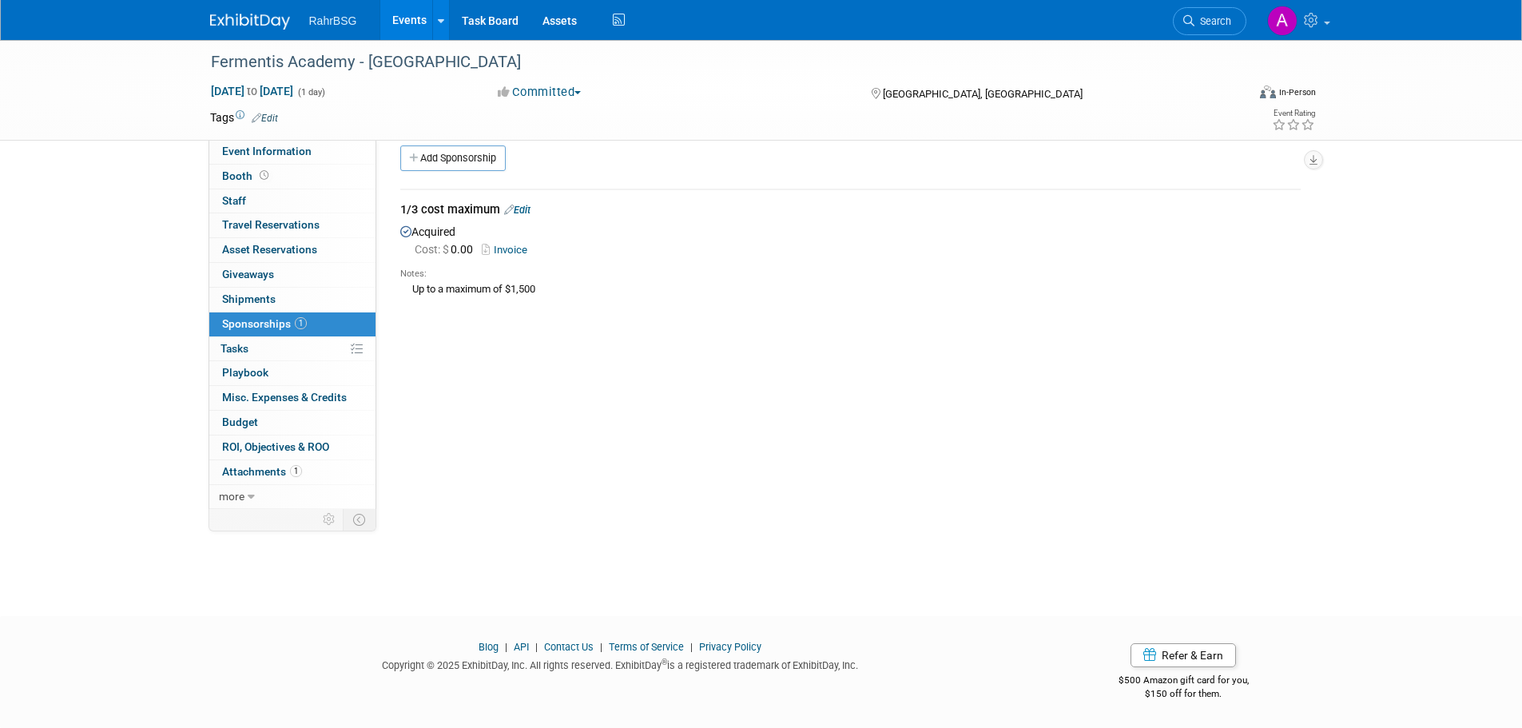
click at [521, 212] on link "Edit" at bounding box center [517, 210] width 26 height 12
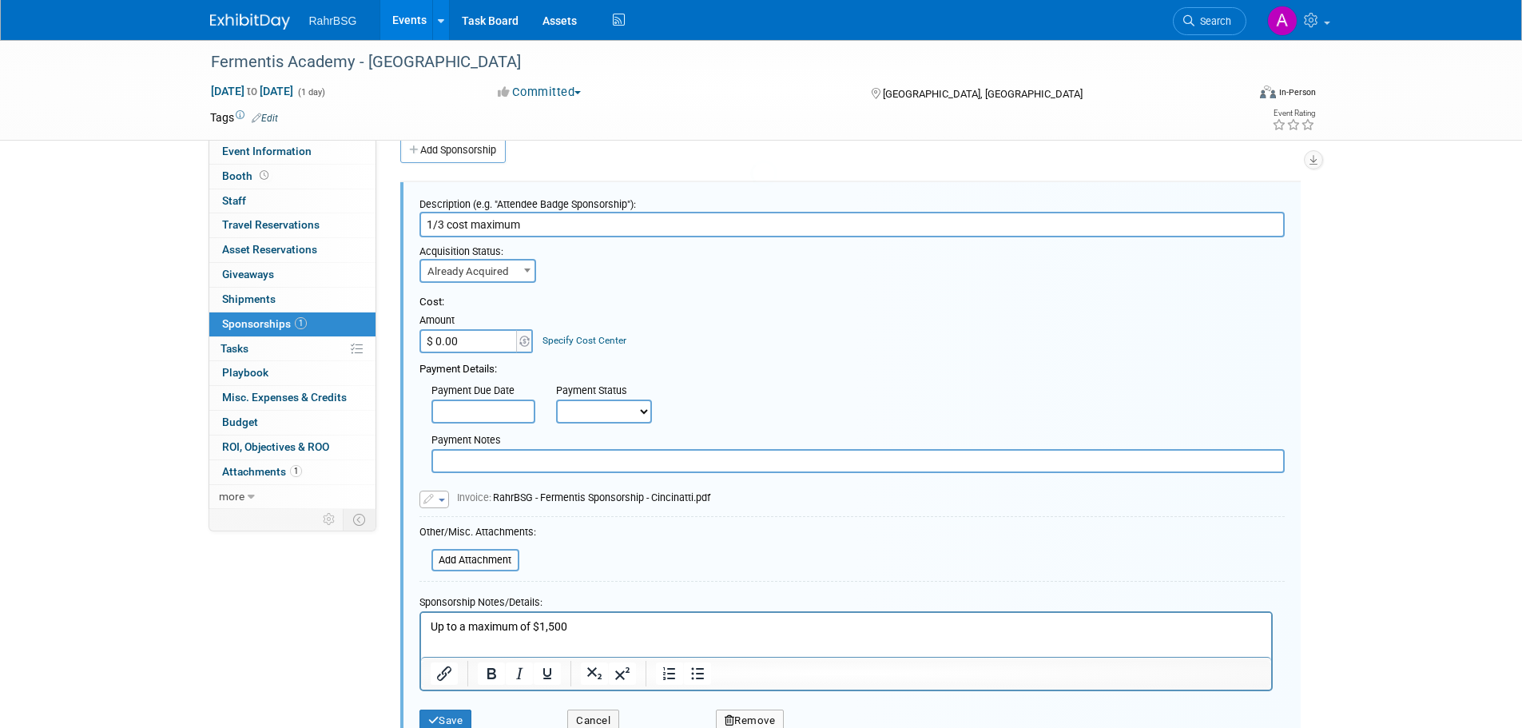
scroll to position [0, 0]
click at [479, 332] on input "$ 0.00" at bounding box center [469, 341] width 100 height 24
paste input "331.42"
type input "$ 331.42"
click at [594, 417] on select "Not Paid Yet Partially Paid Paid in Full" at bounding box center [604, 411] width 96 height 24
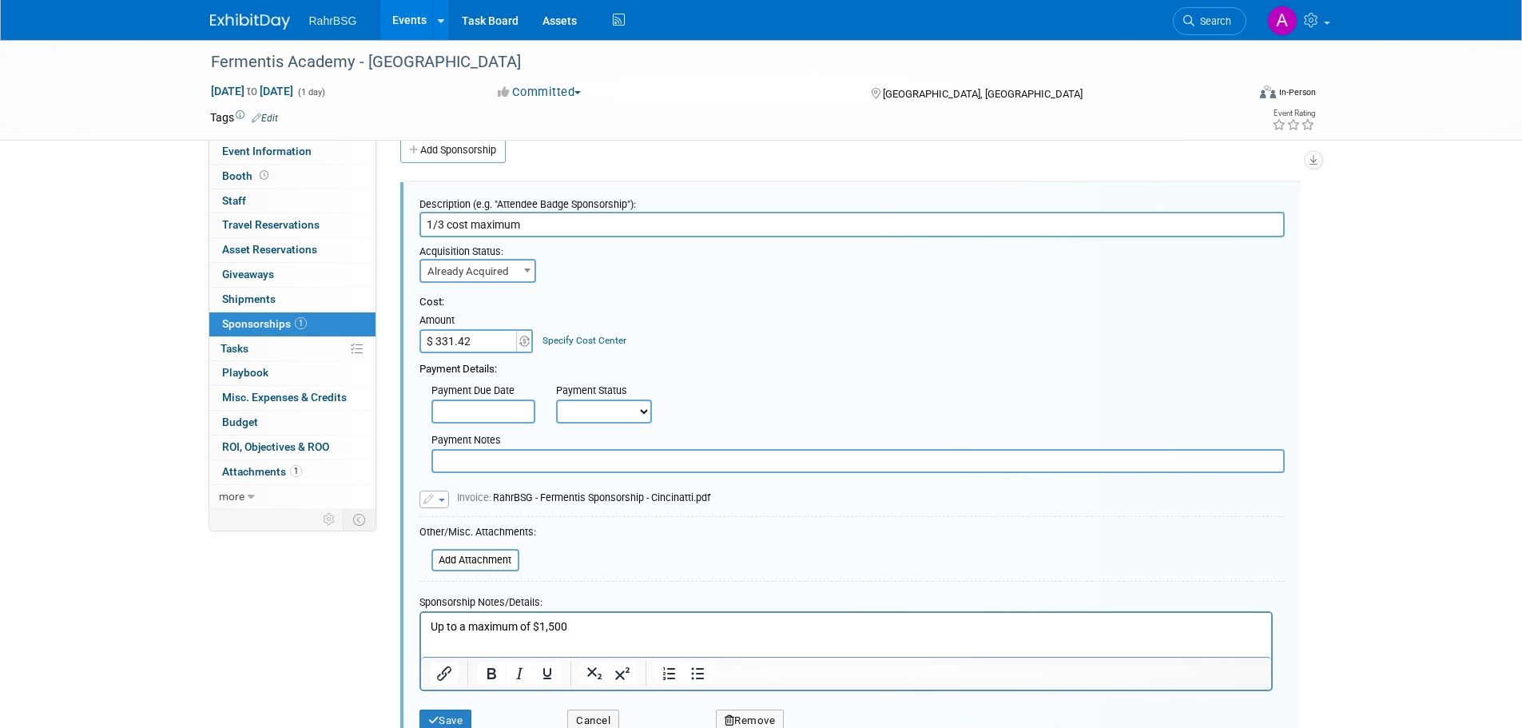
click at [628, 569] on form "Description (e.g. "Attendee Badge Sponsorship"): 1/3 cost maximum Acquisition S…" at bounding box center [851, 465] width 865 height 550
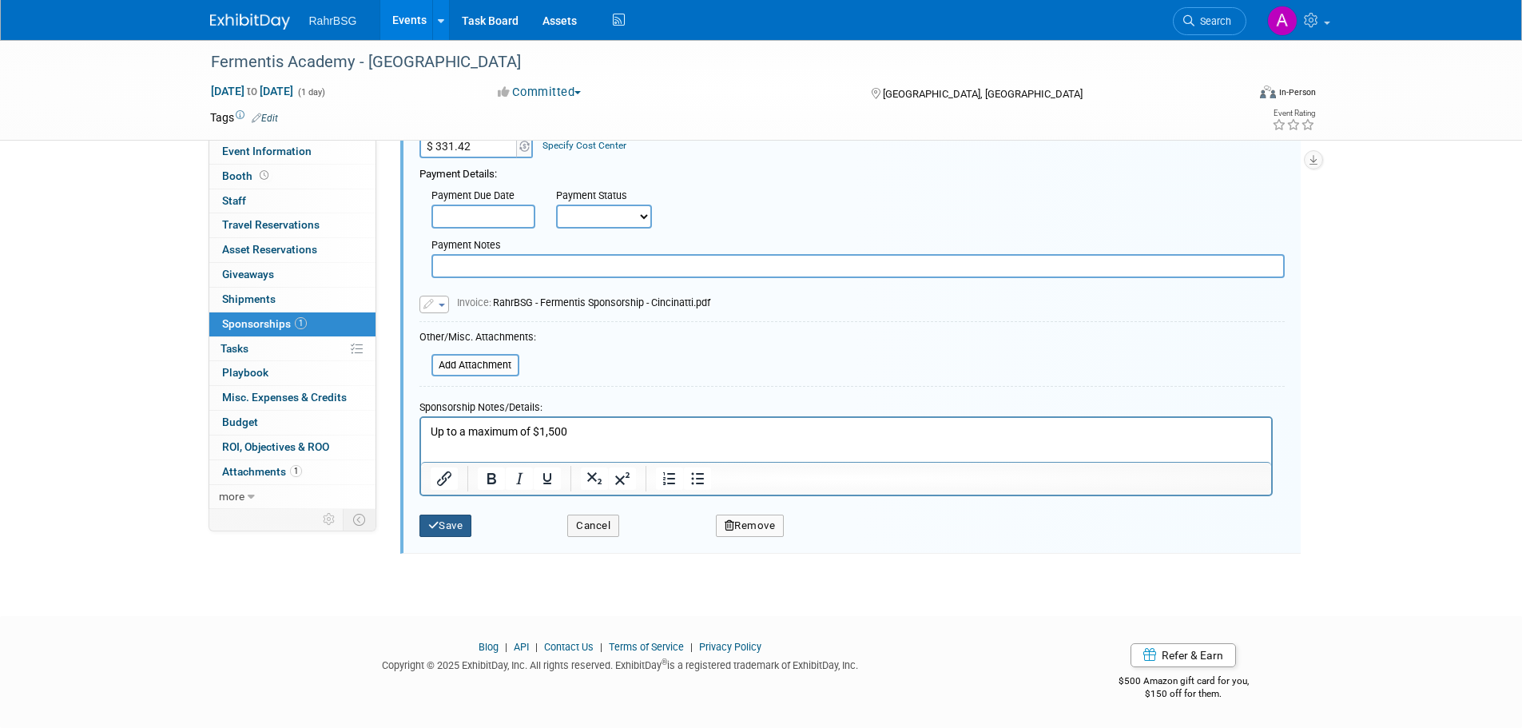
click at [443, 535] on button "Save" at bounding box center [445, 526] width 53 height 22
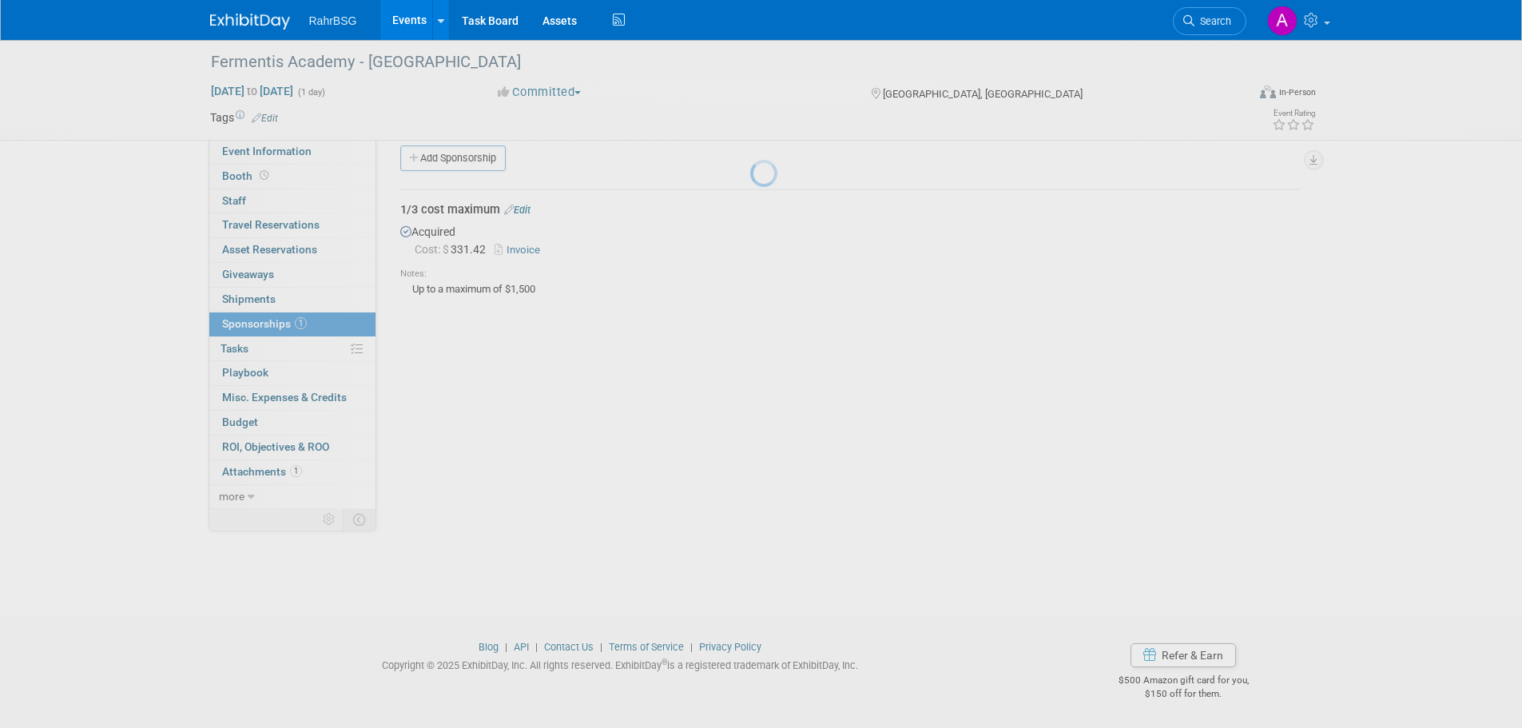
scroll to position [16, 0]
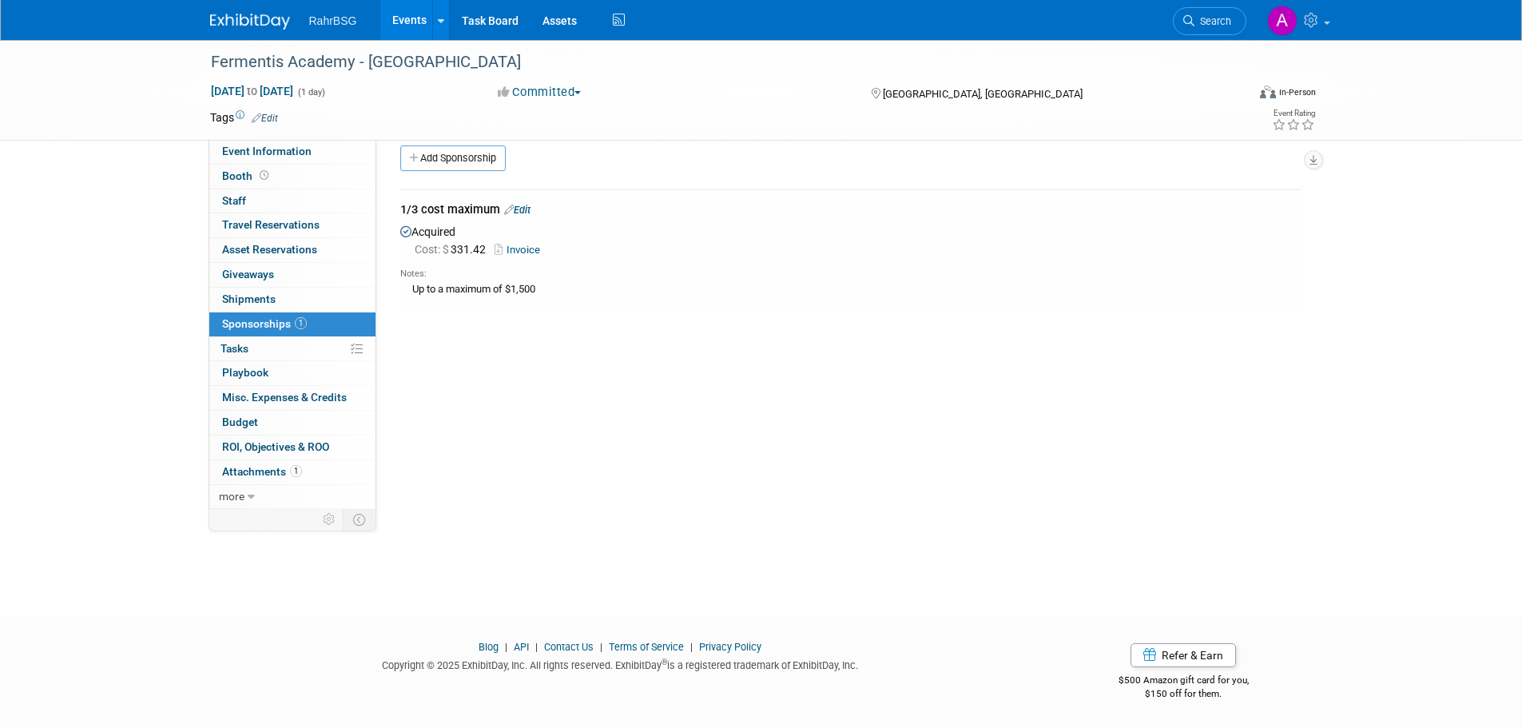
click at [247, 20] on img at bounding box center [250, 22] width 80 height 16
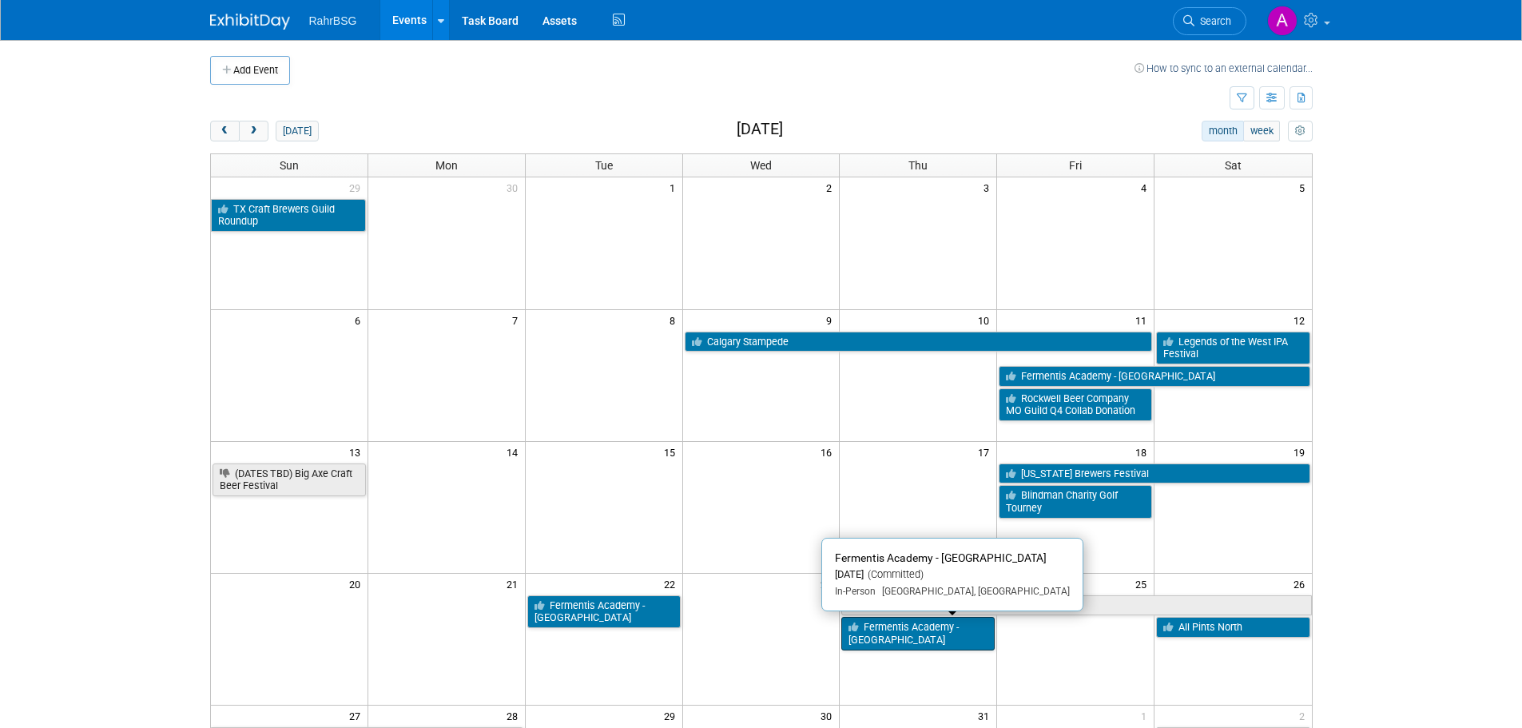
click at [909, 637] on link "Fermentis Academy - [GEOGRAPHIC_DATA]" at bounding box center [917, 633] width 153 height 33
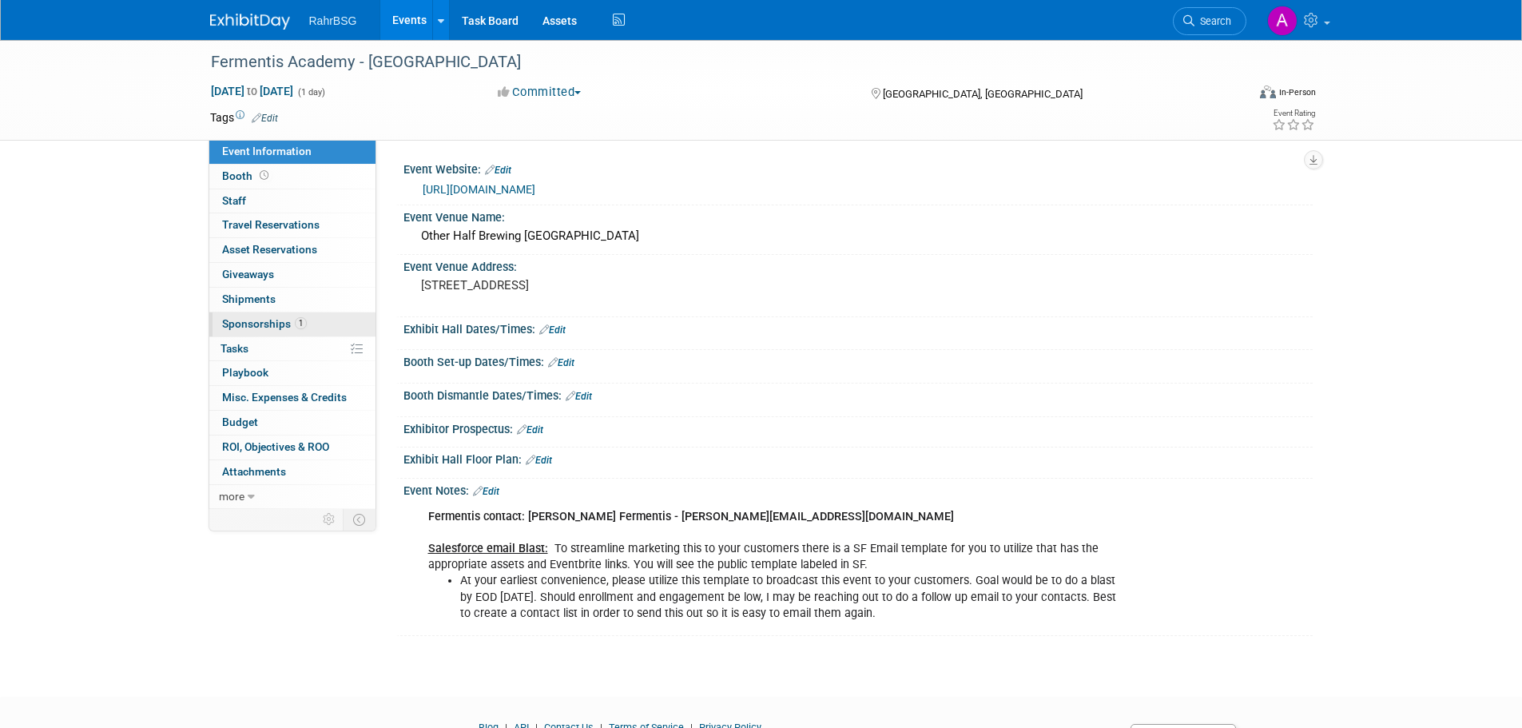
click at [276, 322] on span "Sponsorships 1" at bounding box center [264, 323] width 85 height 13
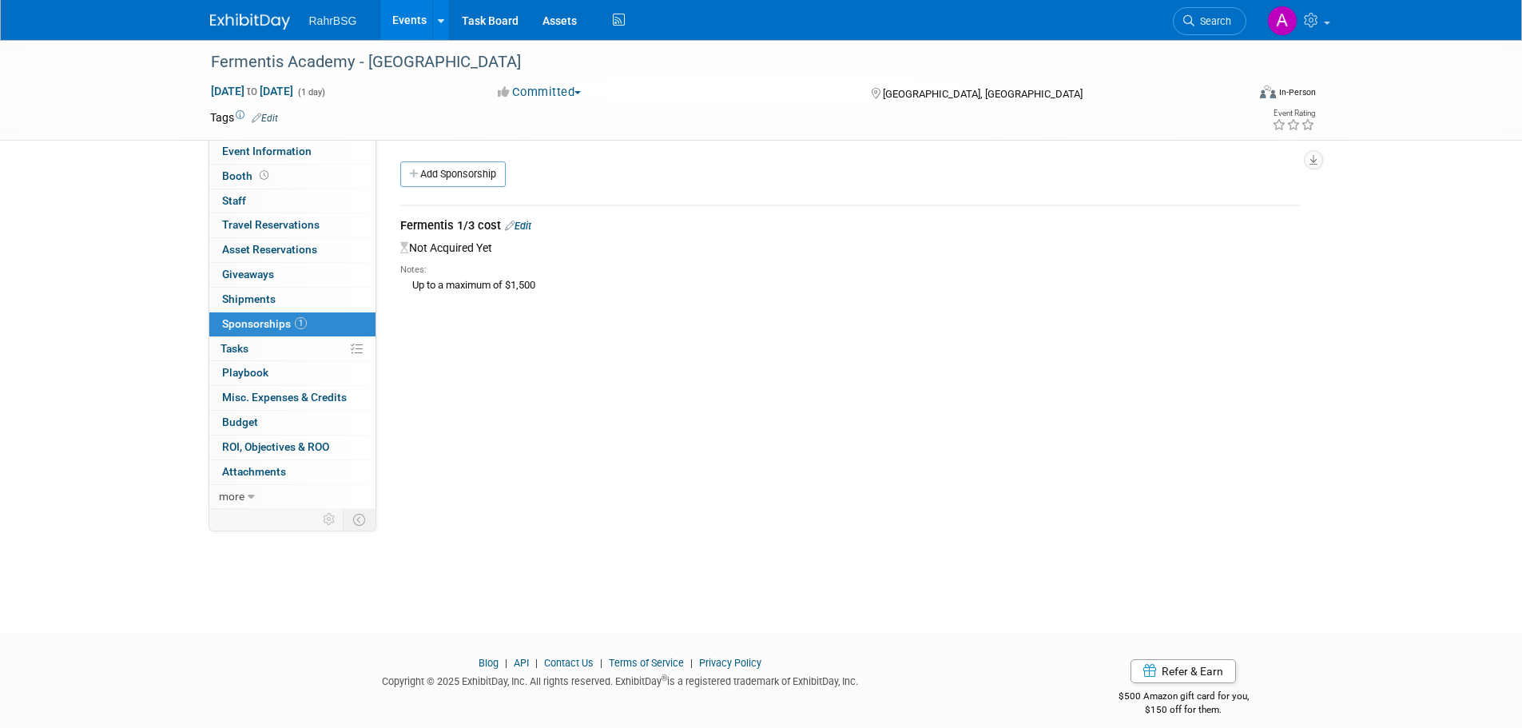
click at [530, 225] on link "Edit" at bounding box center [518, 226] width 26 height 12
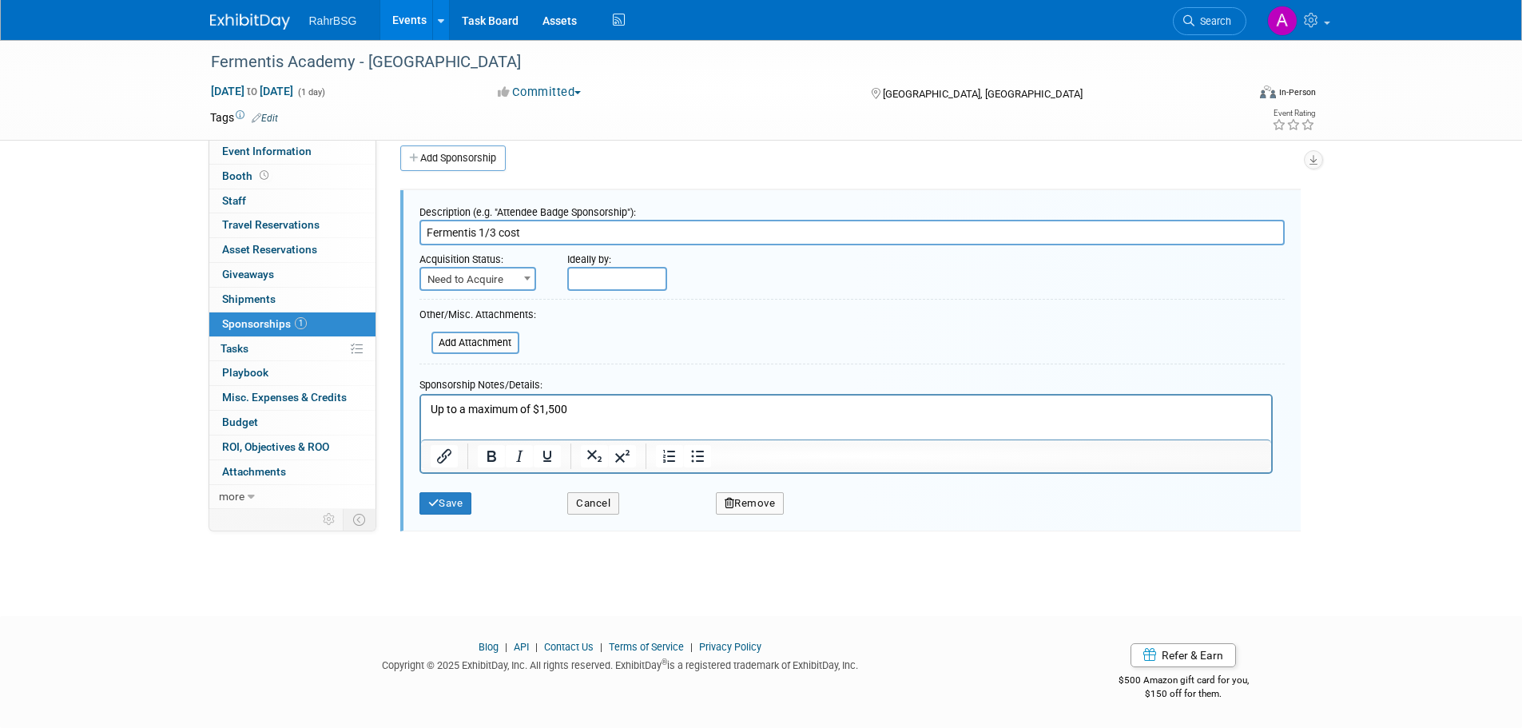
click at [515, 278] on span "Need to Acquire" at bounding box center [477, 279] width 113 height 22
select select "2"
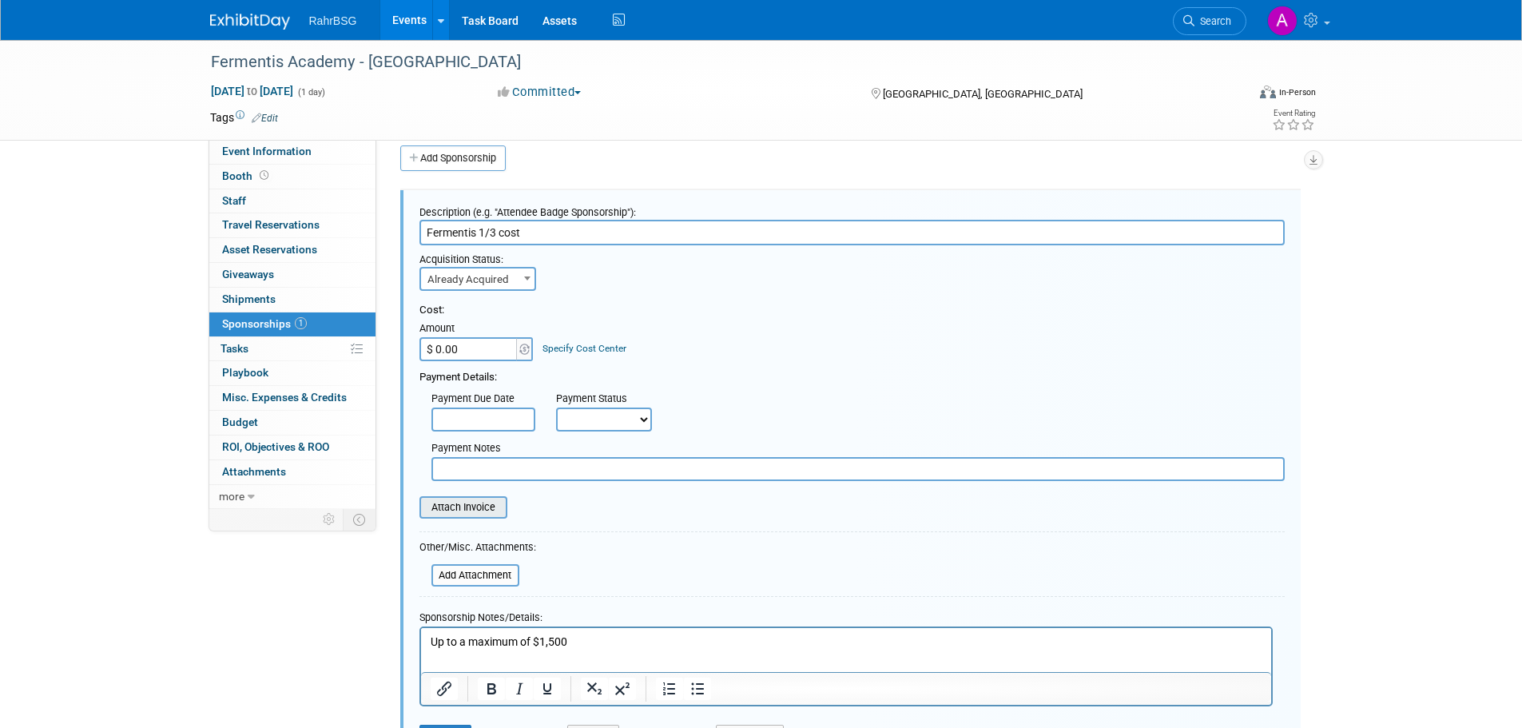
click at [468, 512] on input "file" at bounding box center [411, 507] width 190 height 19
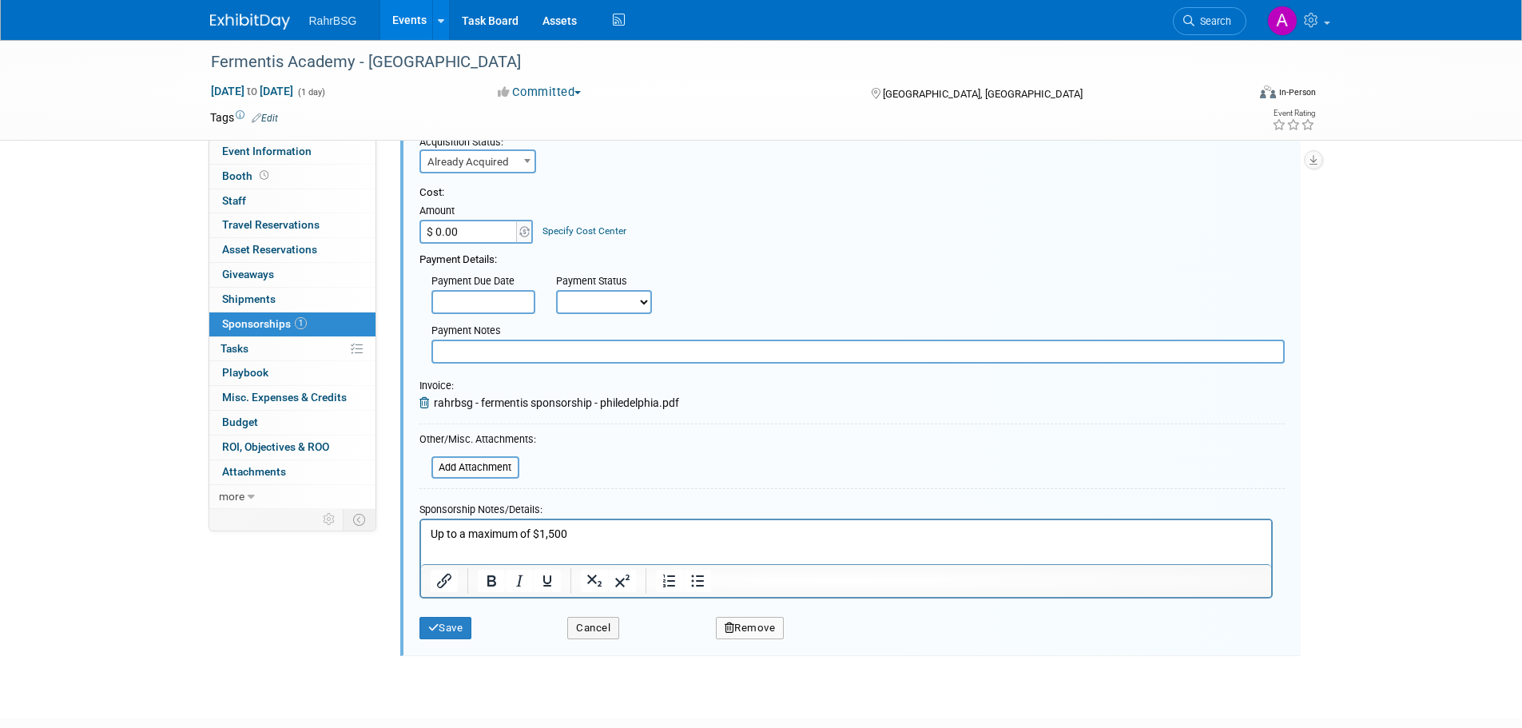
scroll to position [236, 0]
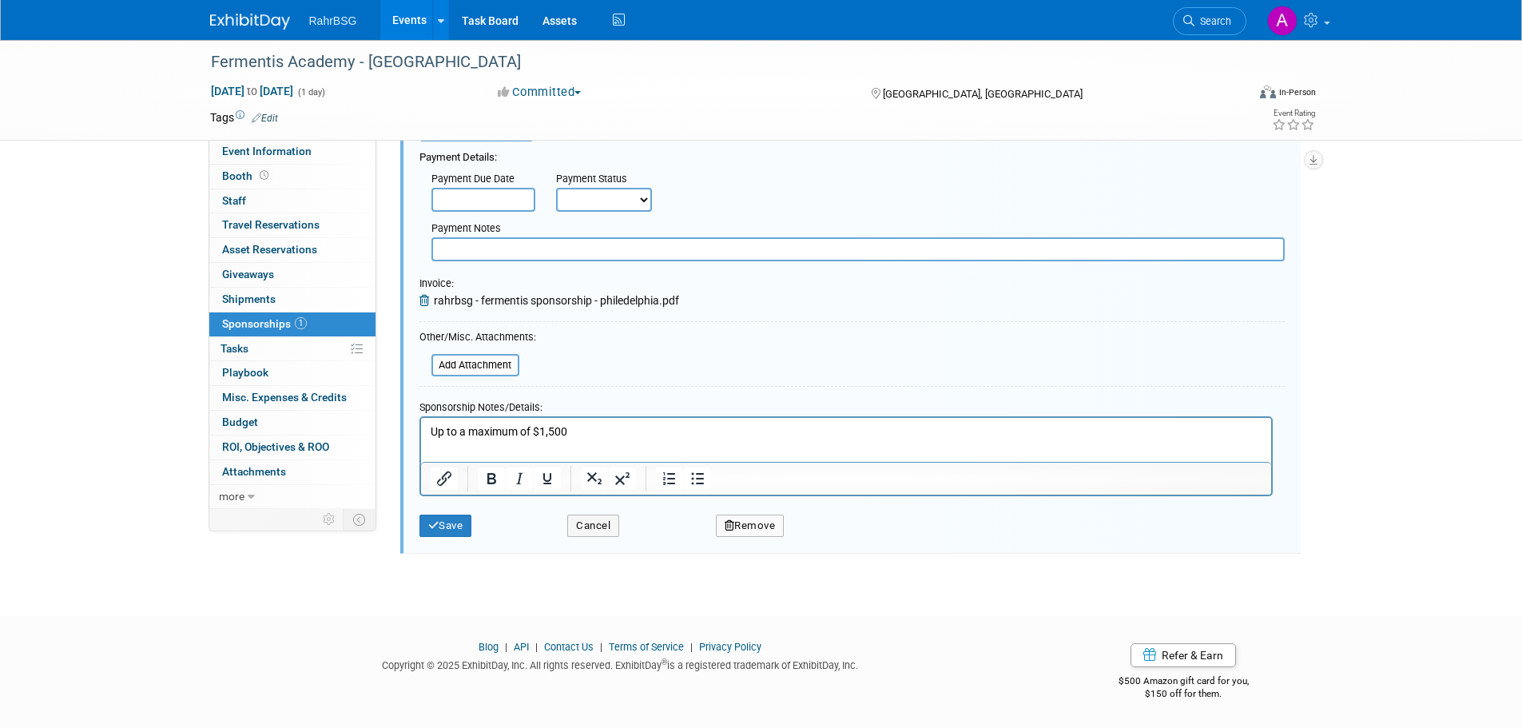
click at [463, 537] on div "Save Cancel Remove" at bounding box center [851, 520] width 865 height 49
drag, startPoint x: 442, startPoint y: 525, endPoint x: 460, endPoint y: 512, distance: 22.4
click at [443, 525] on button "Save" at bounding box center [445, 526] width 53 height 22
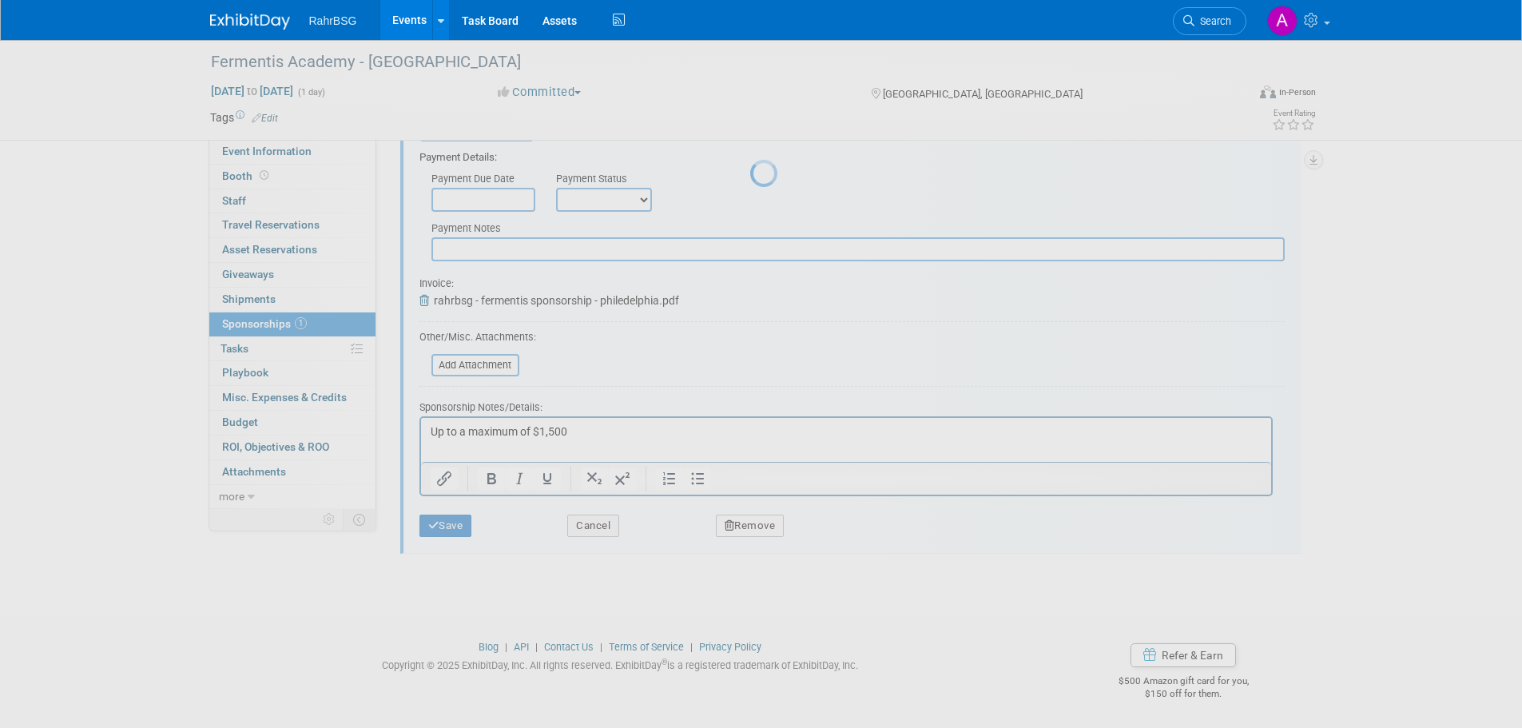
scroll to position [16, 0]
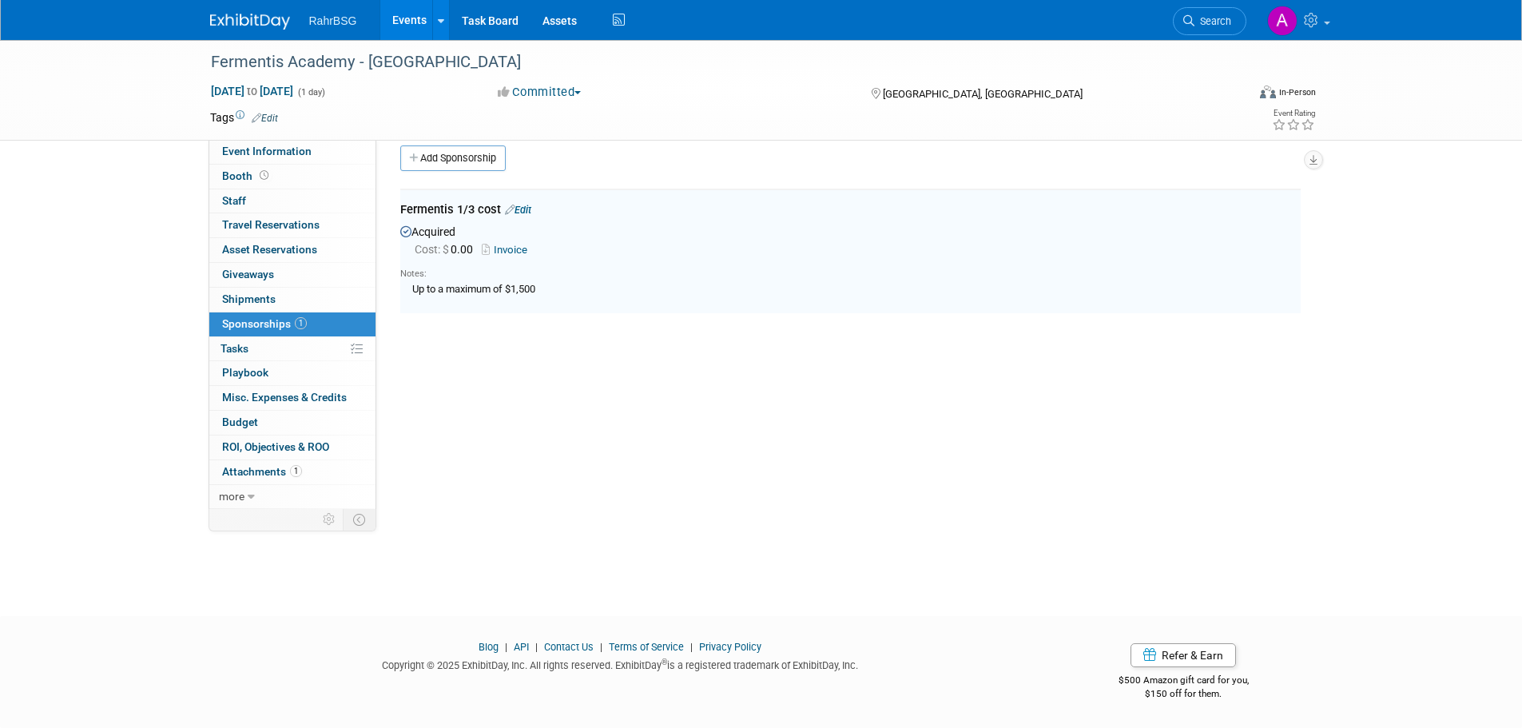
click at [511, 248] on link "Invoice" at bounding box center [508, 250] width 52 height 12
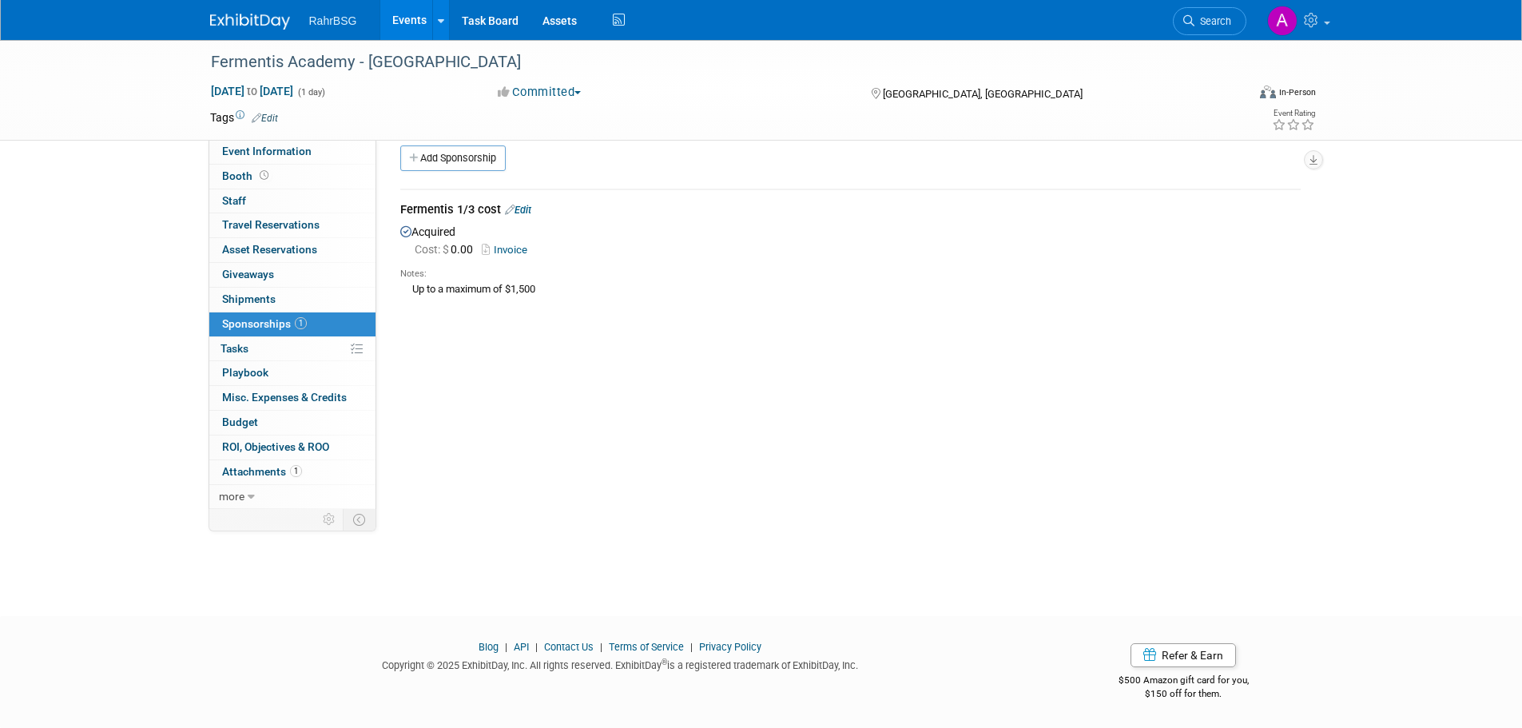
click at [524, 208] on link "Edit" at bounding box center [518, 210] width 26 height 12
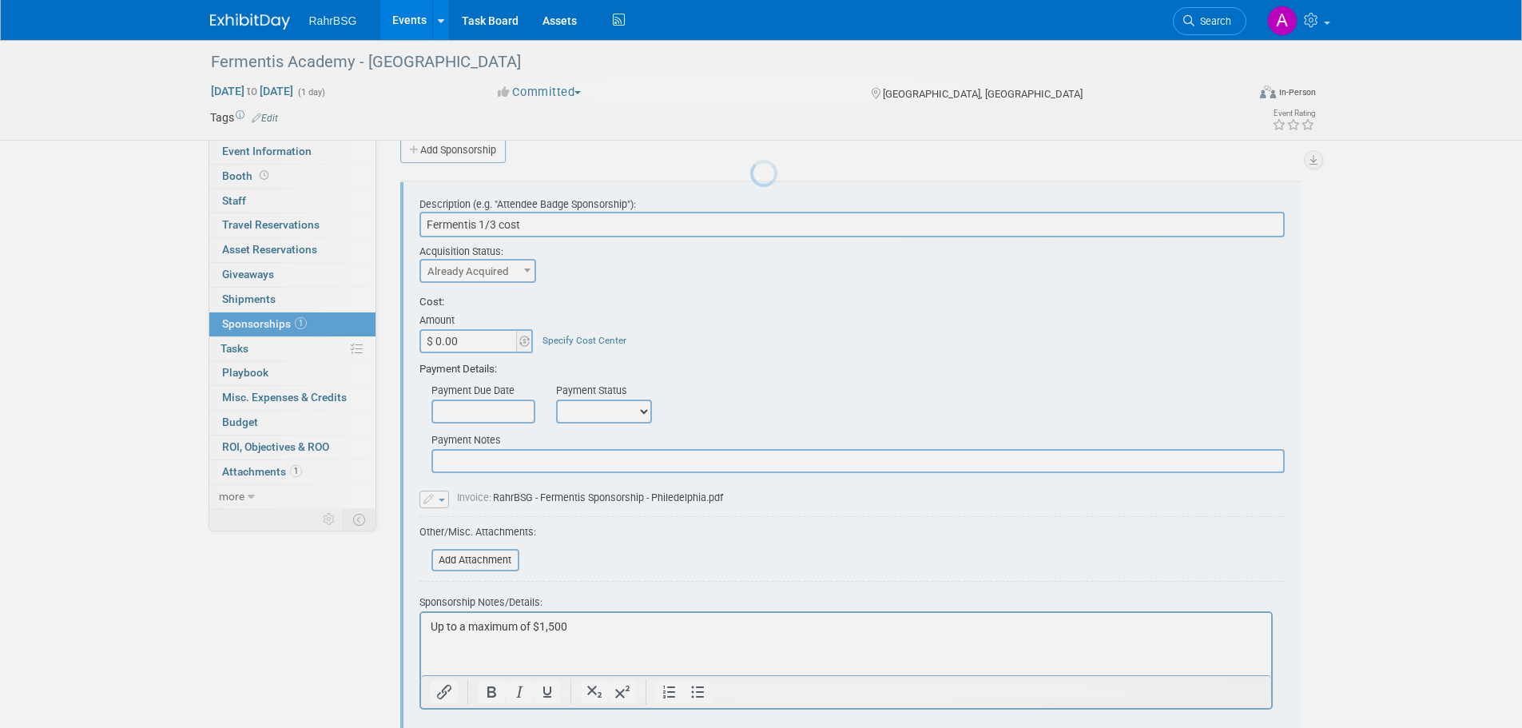
scroll to position [0, 0]
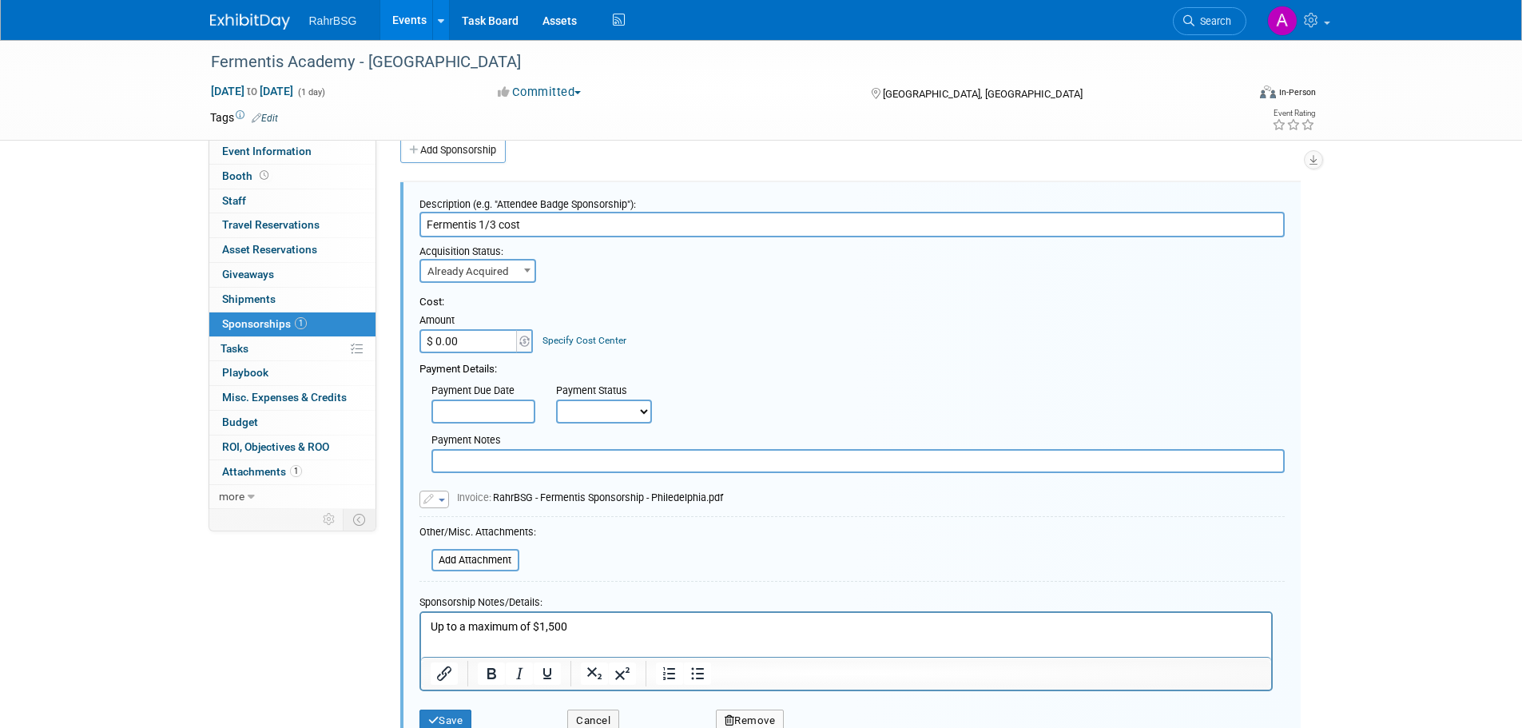
click at [475, 347] on input "$ 0.00" at bounding box center [469, 341] width 100 height 24
paste input "576.51"
type input "$ 576.51"
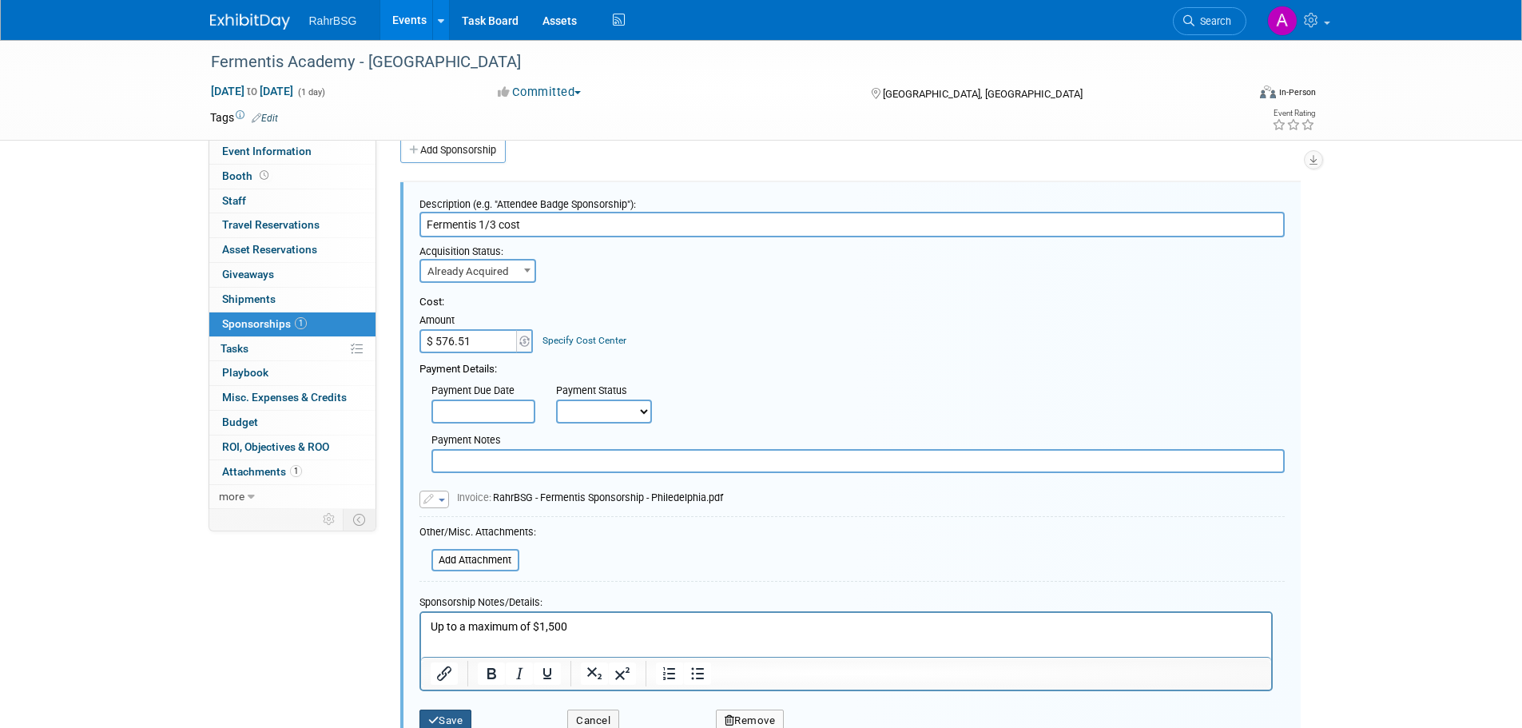
click at [451, 720] on button "Save" at bounding box center [445, 720] width 53 height 22
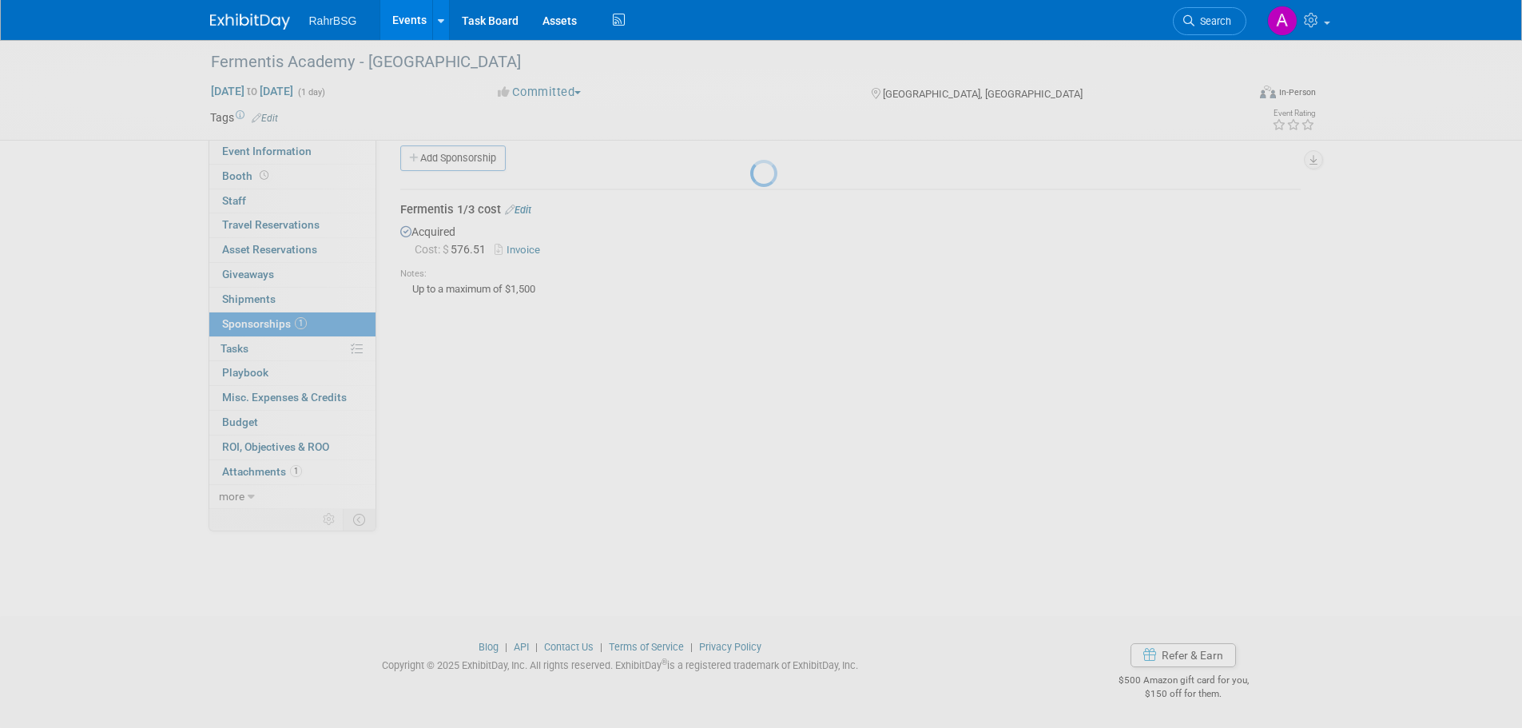
scroll to position [16, 0]
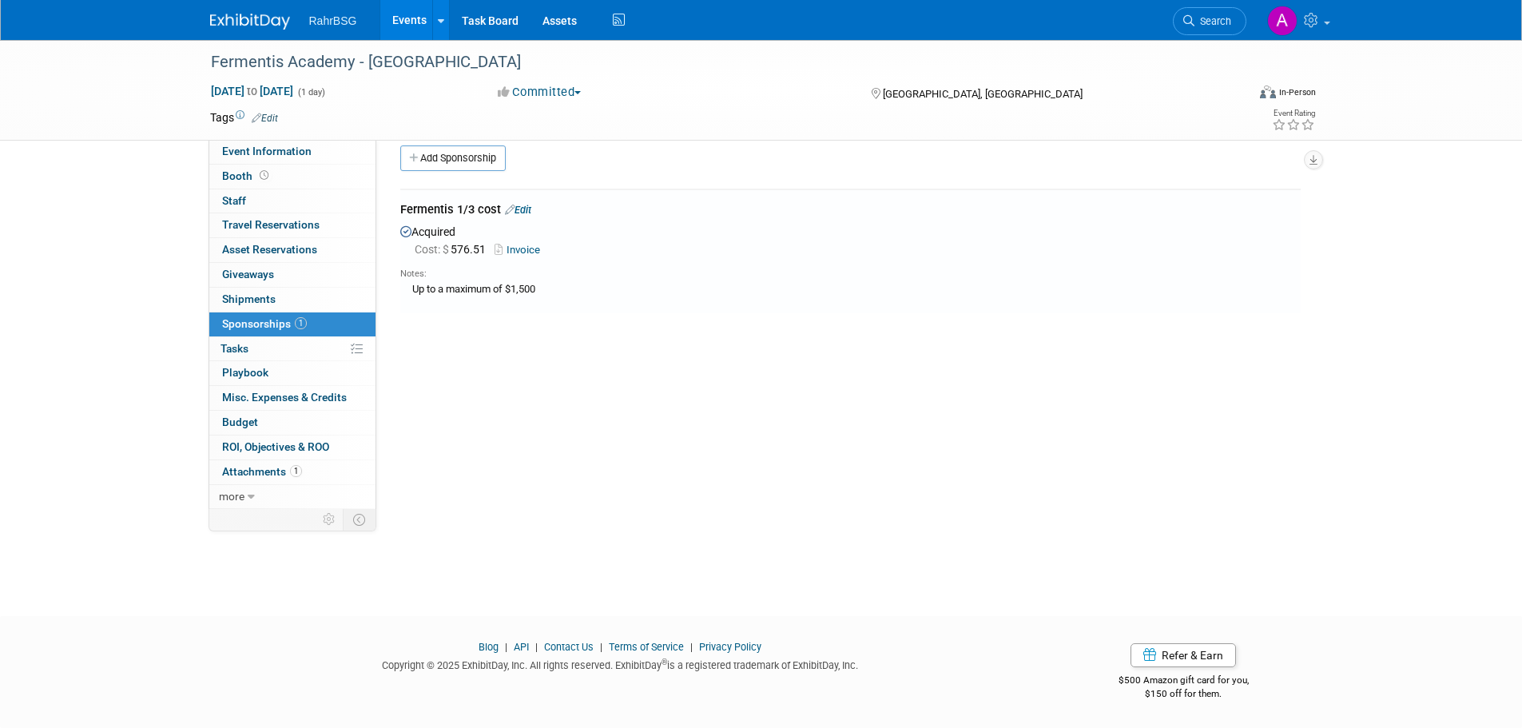
click at [232, 18] on img at bounding box center [250, 22] width 80 height 16
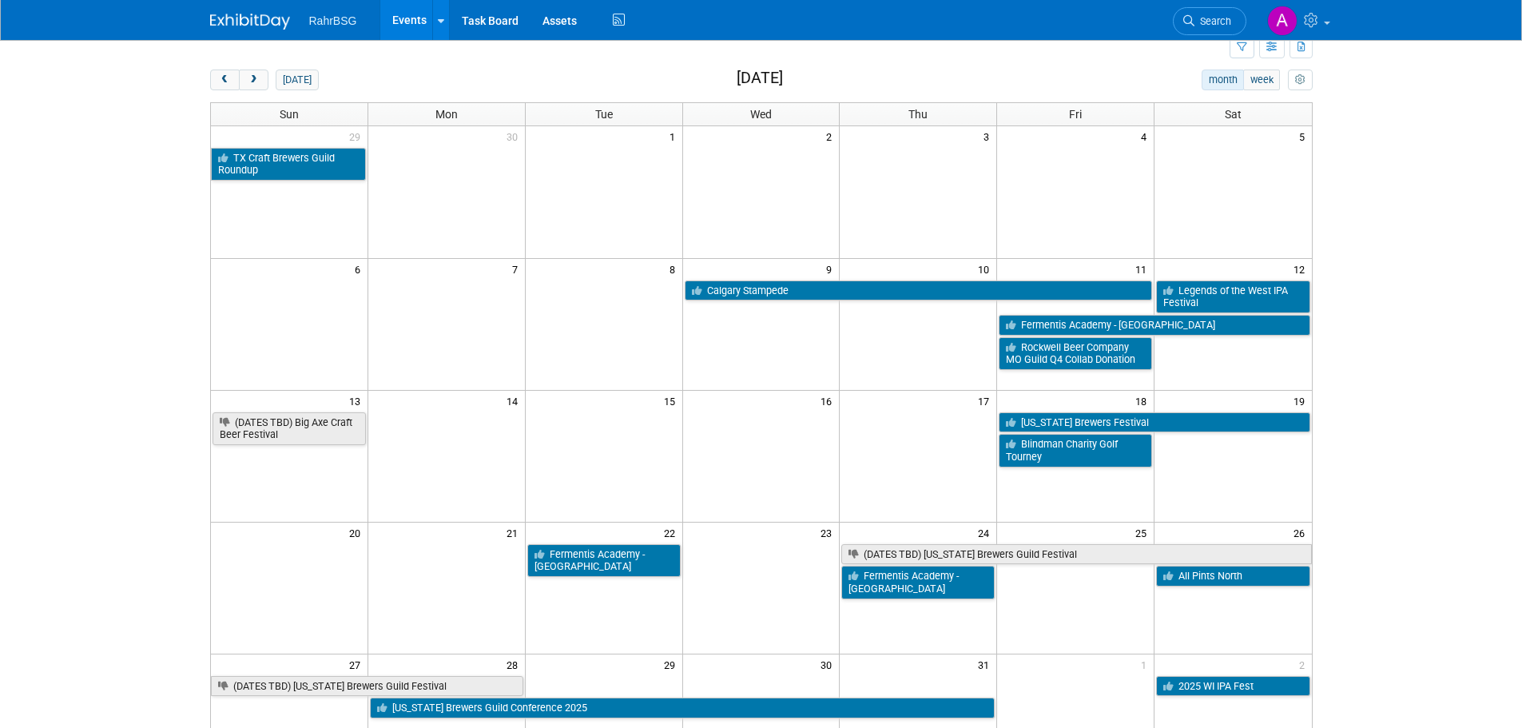
scroll to position [80, 0]
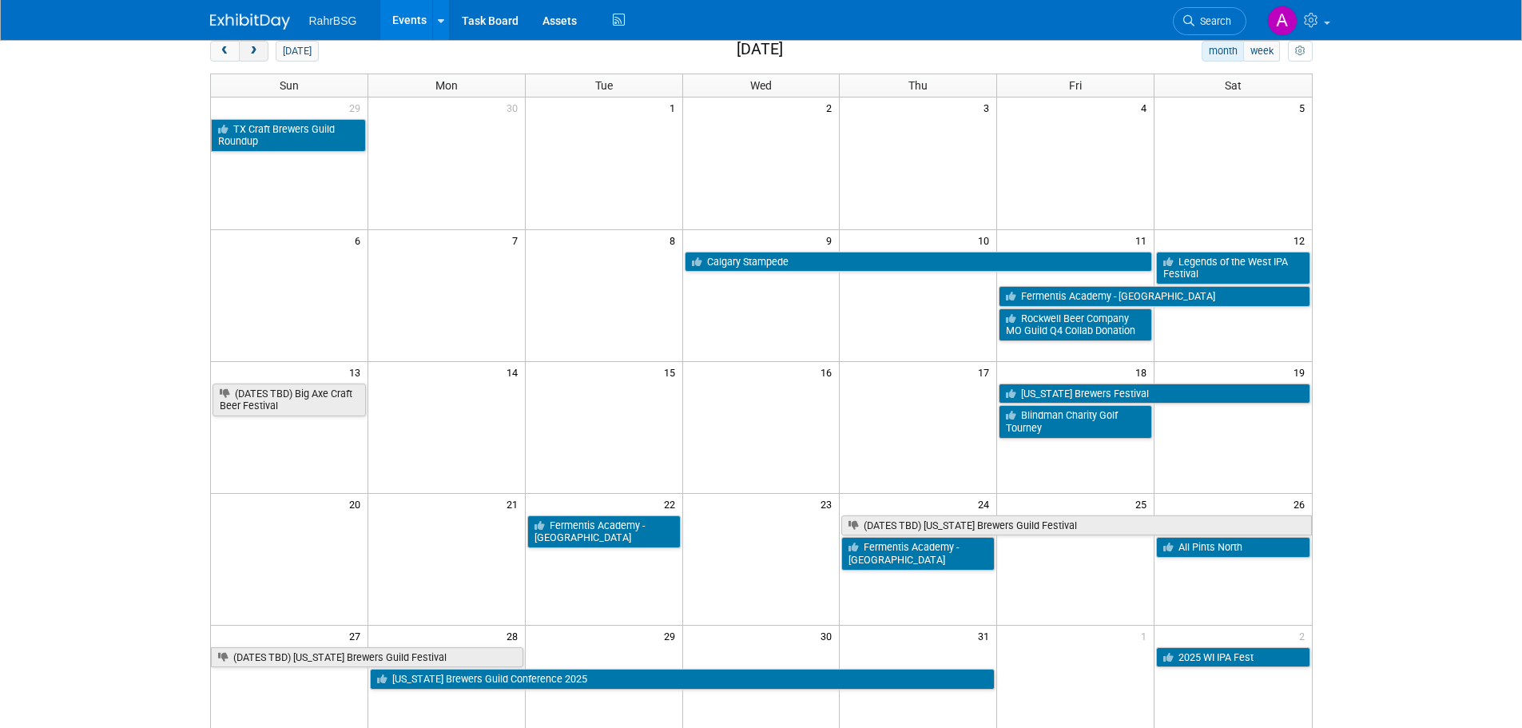
click at [257, 53] on span "next" at bounding box center [254, 51] width 12 height 10
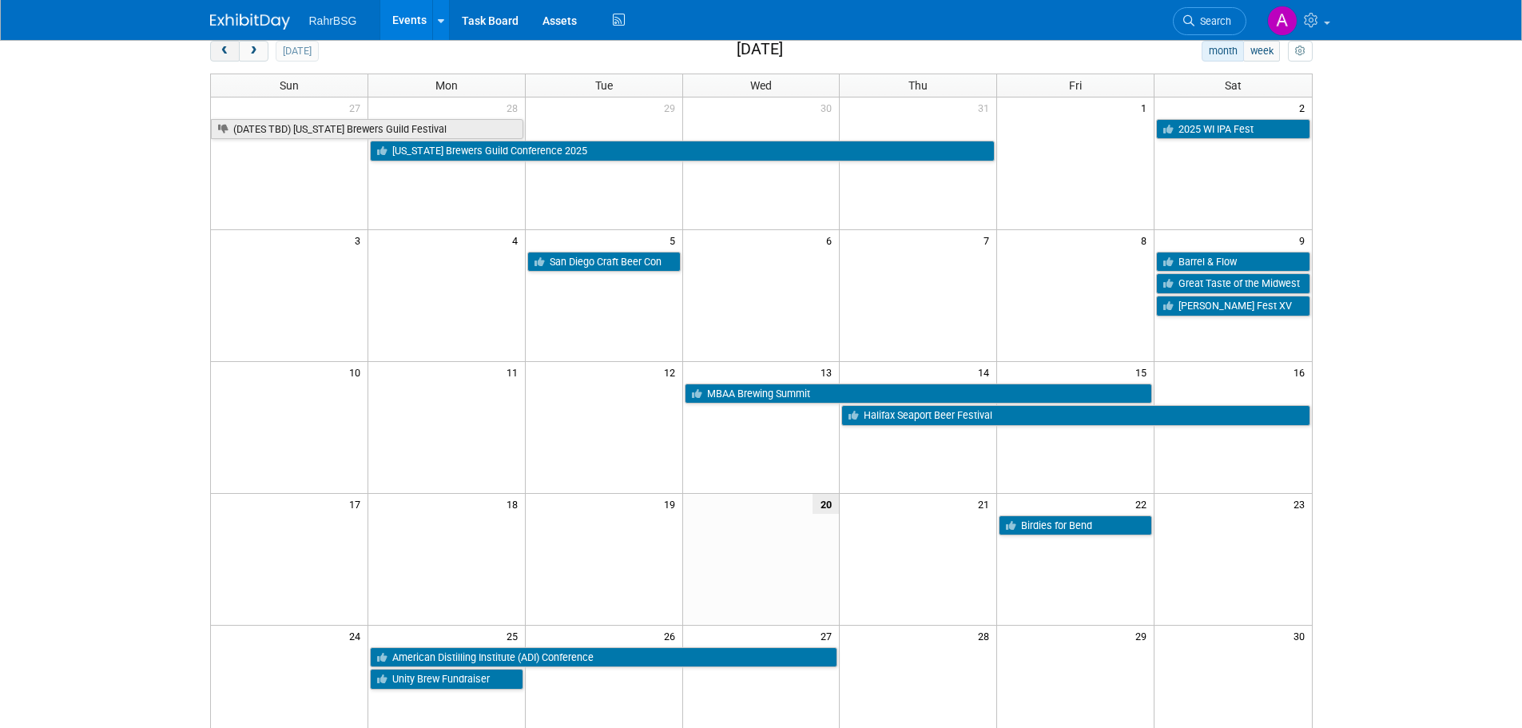
click at [232, 57] on button "prev" at bounding box center [225, 51] width 30 height 21
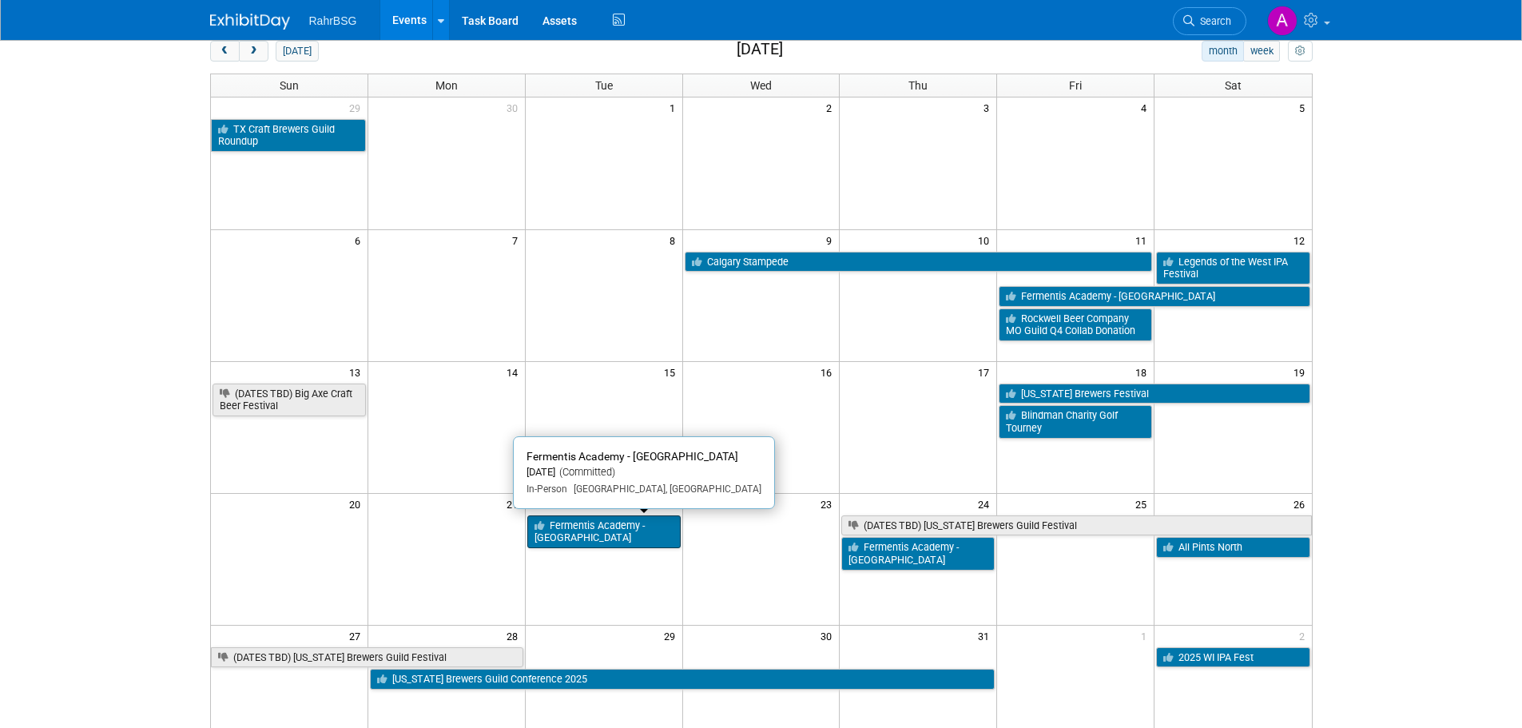
click at [611, 530] on link "Fermentis Academy - [GEOGRAPHIC_DATA]" at bounding box center [603, 531] width 153 height 33
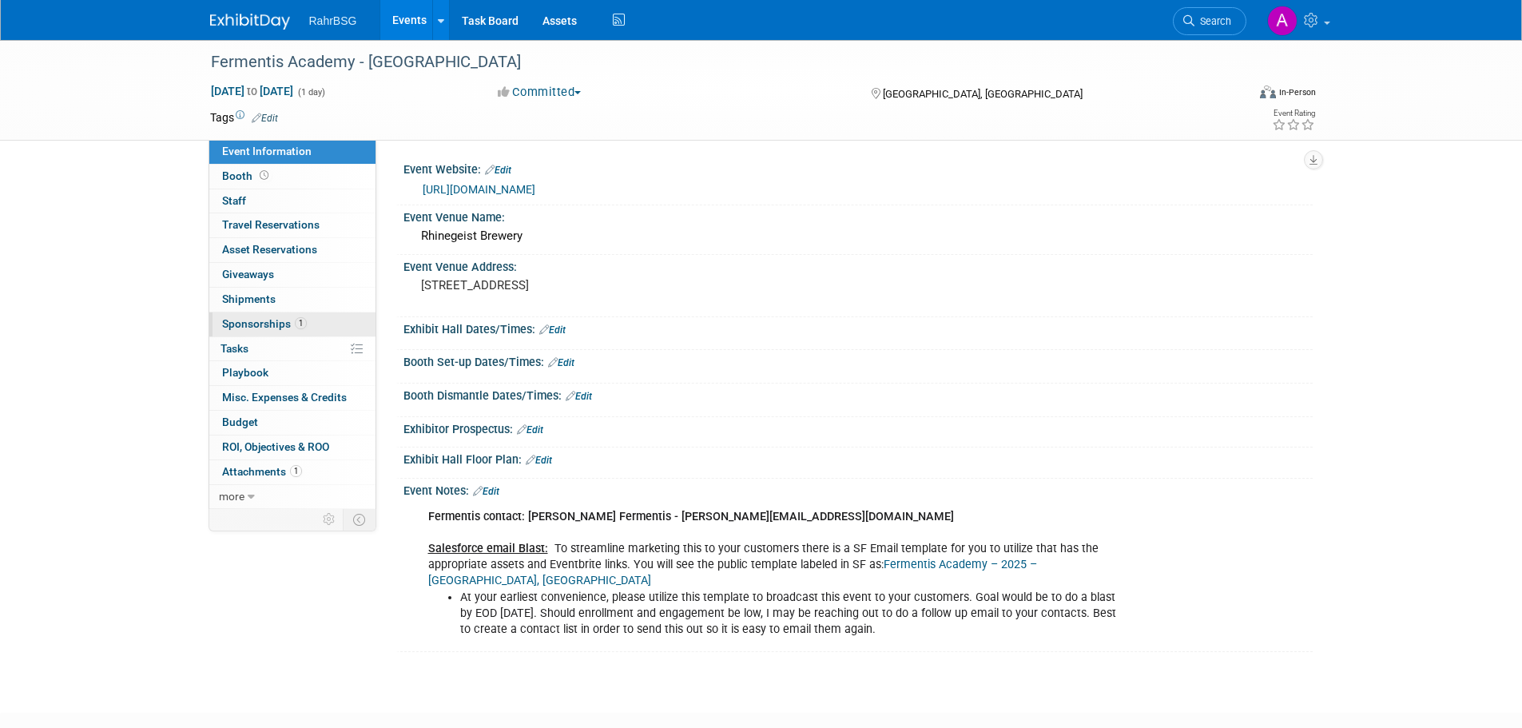
click at [259, 315] on link "1 Sponsorships 1" at bounding box center [292, 324] width 166 height 24
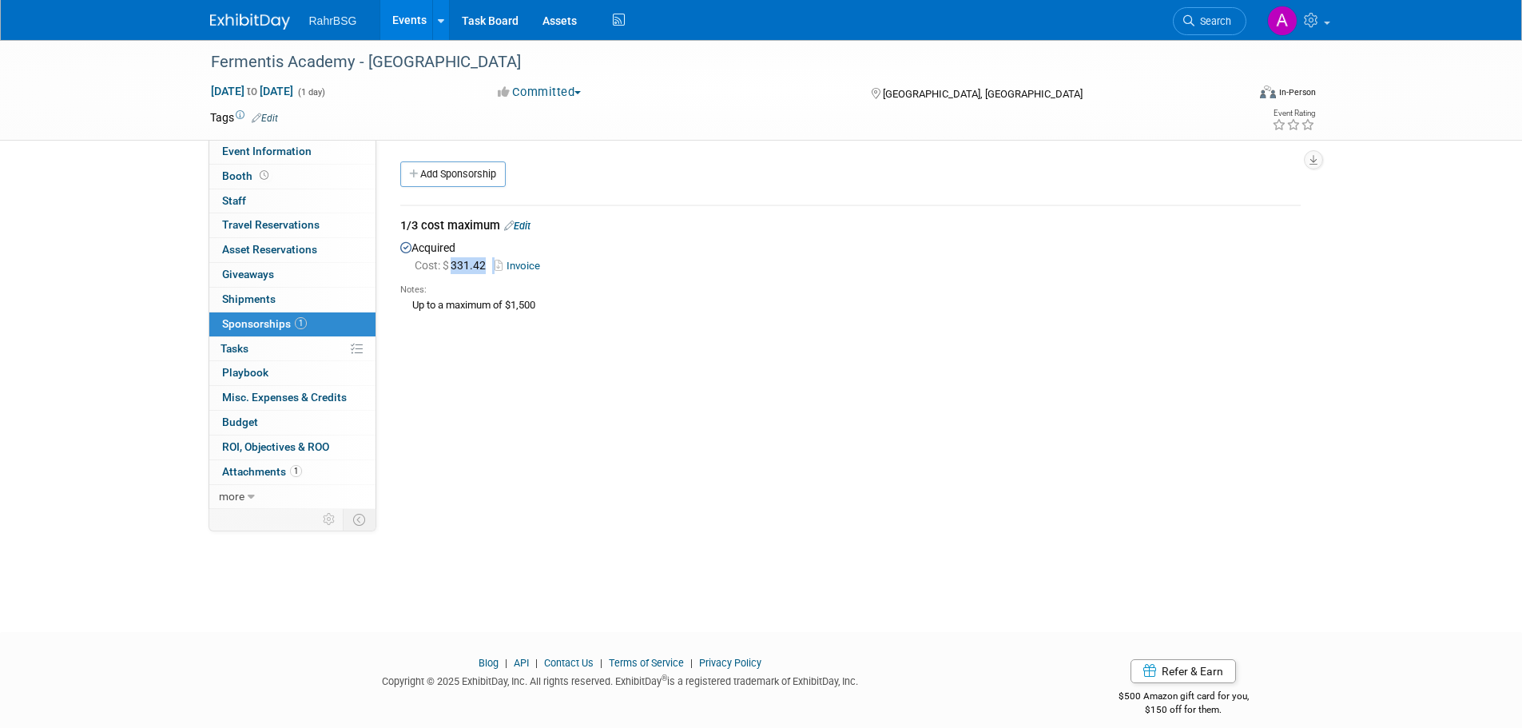
drag, startPoint x: 496, startPoint y: 271, endPoint x: 452, endPoint y: 270, distance: 44.0
click at [452, 270] on div "Cost: $ 331.42 Invoice" at bounding box center [858, 265] width 886 height 17
